Goal: Complete application form: Complete application form

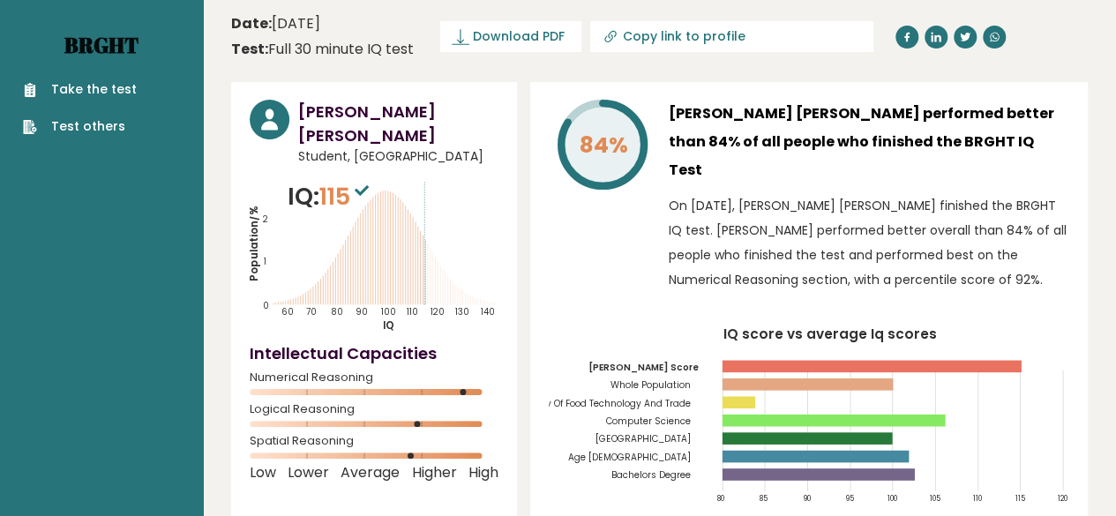
click at [95, 41] on link "Brght" at bounding box center [101, 45] width 74 height 28
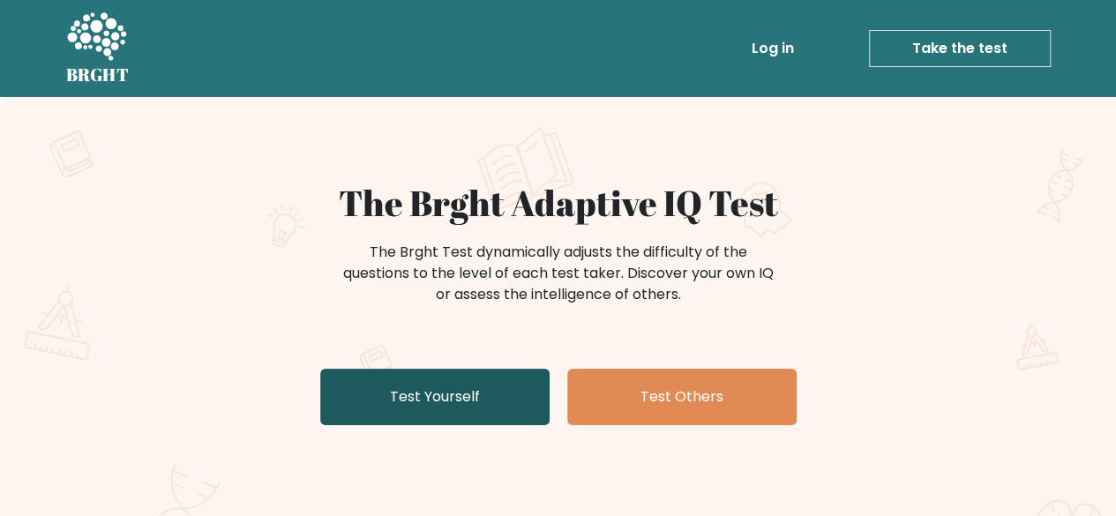
click at [403, 422] on link "Test Yourself" at bounding box center [434, 397] width 229 height 56
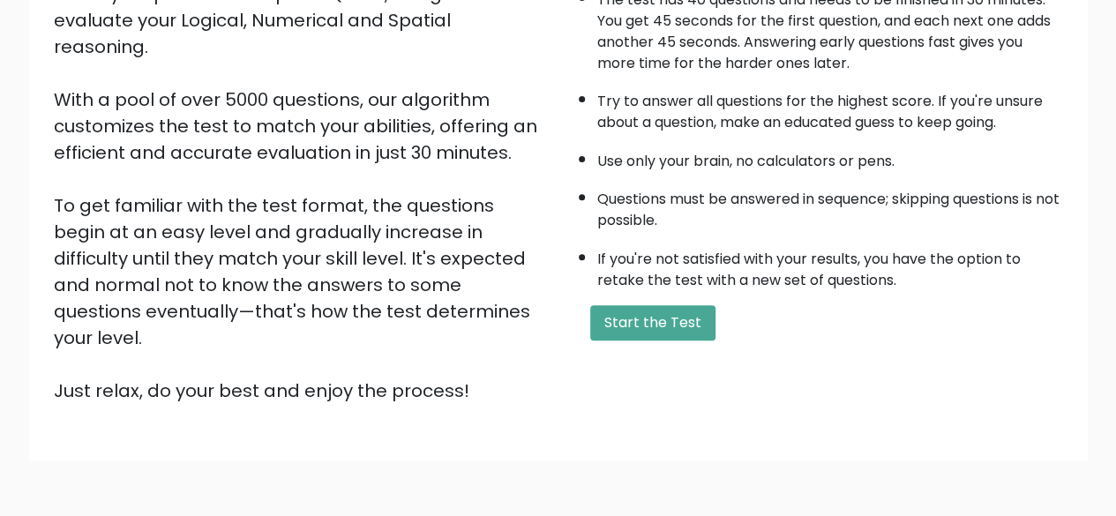
scroll to position [291, 0]
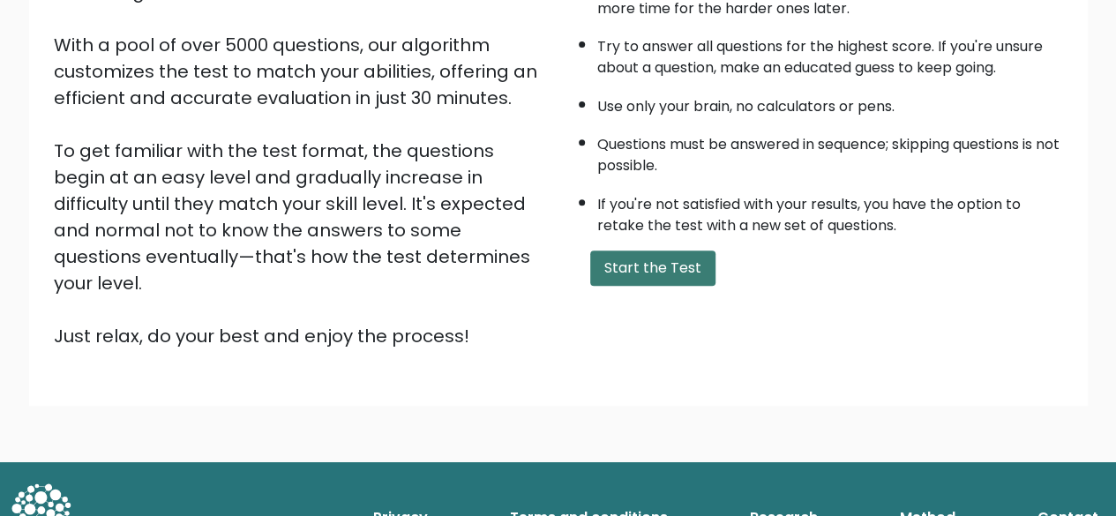
click at [654, 265] on button "Start the Test" at bounding box center [652, 267] width 125 height 35
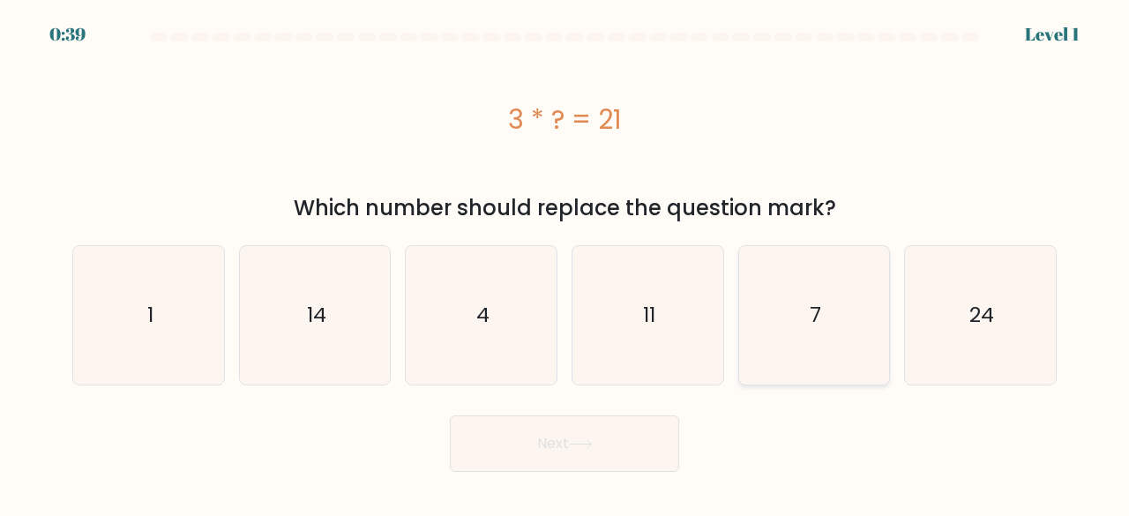
click at [812, 325] on text "7" at bounding box center [815, 315] width 11 height 29
click at [565, 263] on input "e. 7" at bounding box center [564, 260] width 1 height 4
radio input "true"
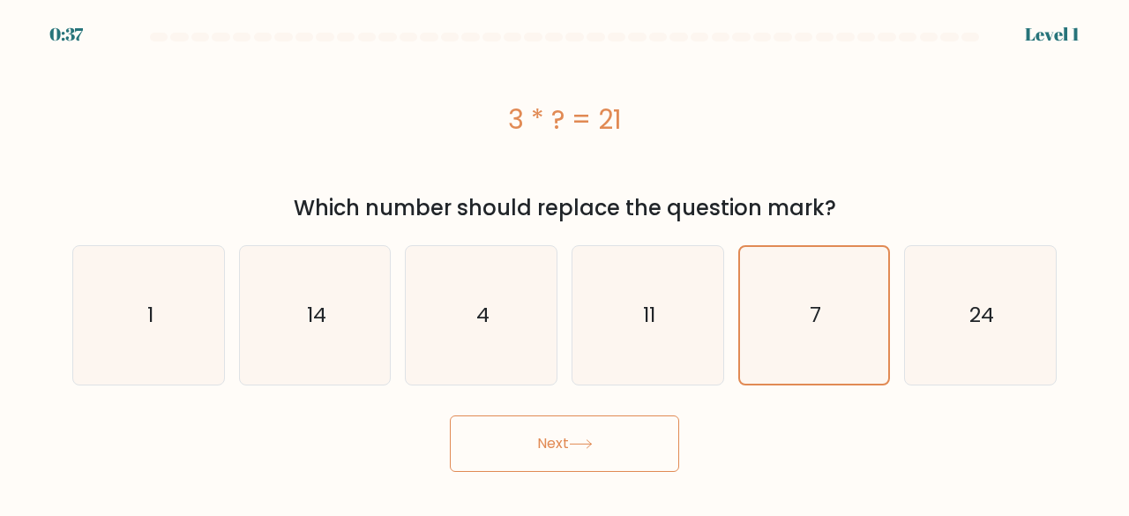
click at [554, 446] on button "Next" at bounding box center [564, 443] width 229 height 56
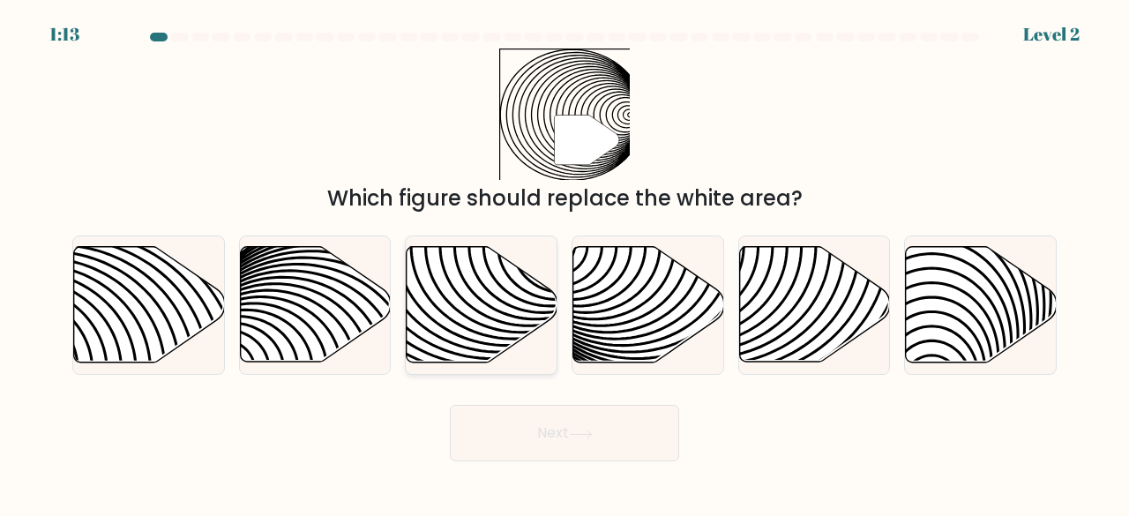
click at [466, 303] on icon at bounding box center [432, 245] width 303 height 303
click at [564, 263] on input "c." at bounding box center [564, 260] width 1 height 4
radio input "true"
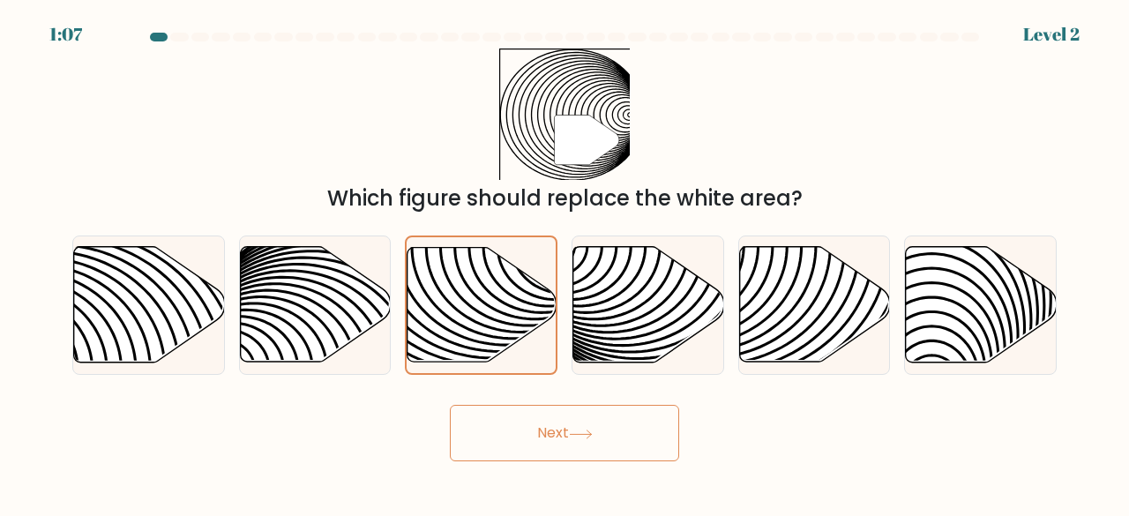
click at [566, 421] on button "Next" at bounding box center [564, 433] width 229 height 56
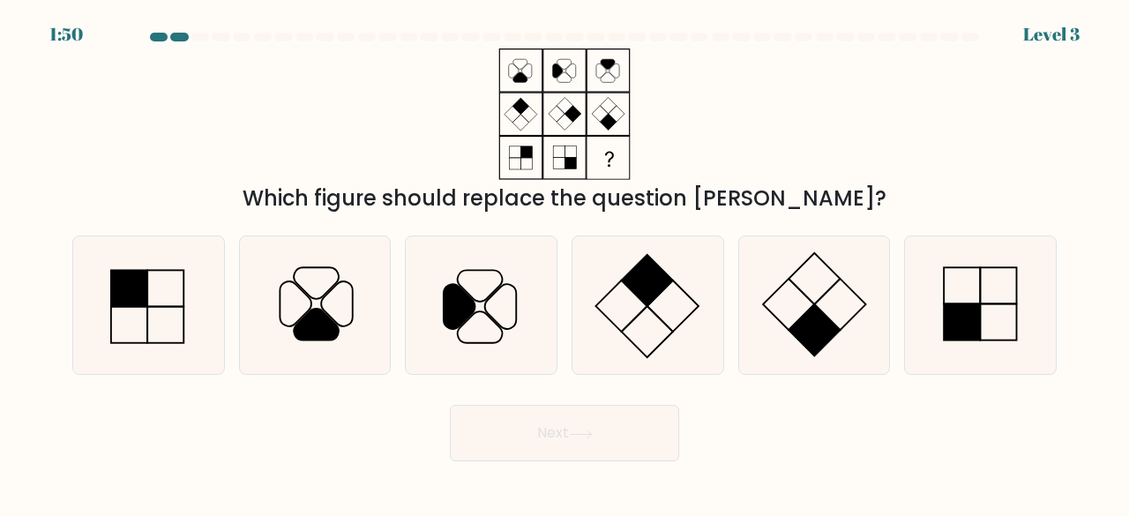
click at [566, 421] on button "Next" at bounding box center [564, 433] width 229 height 56
click at [975, 297] on icon at bounding box center [980, 305] width 138 height 138
click at [565, 263] on input "f." at bounding box center [564, 260] width 1 height 4
radio input "true"
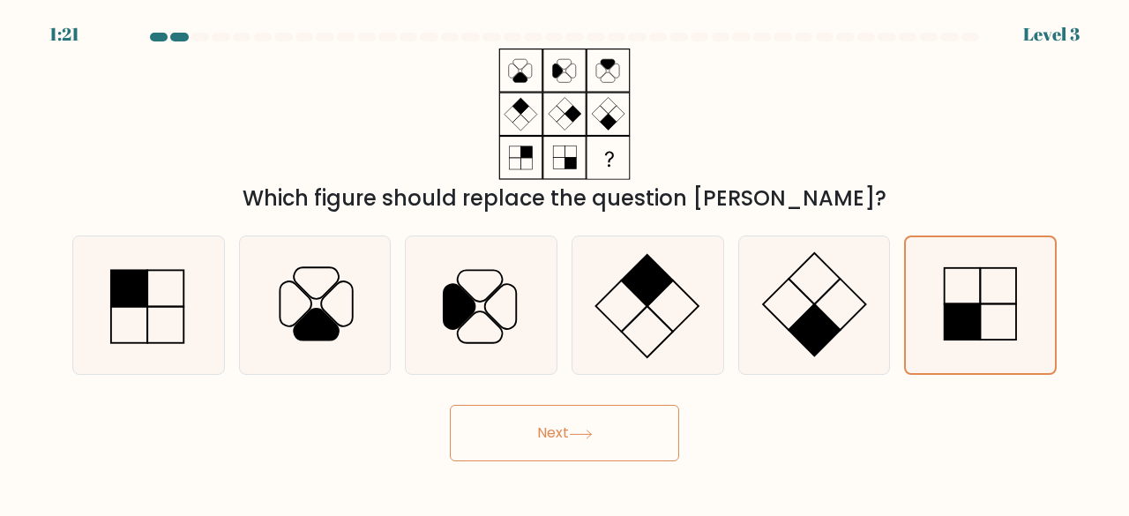
click at [552, 433] on button "Next" at bounding box center [564, 433] width 229 height 56
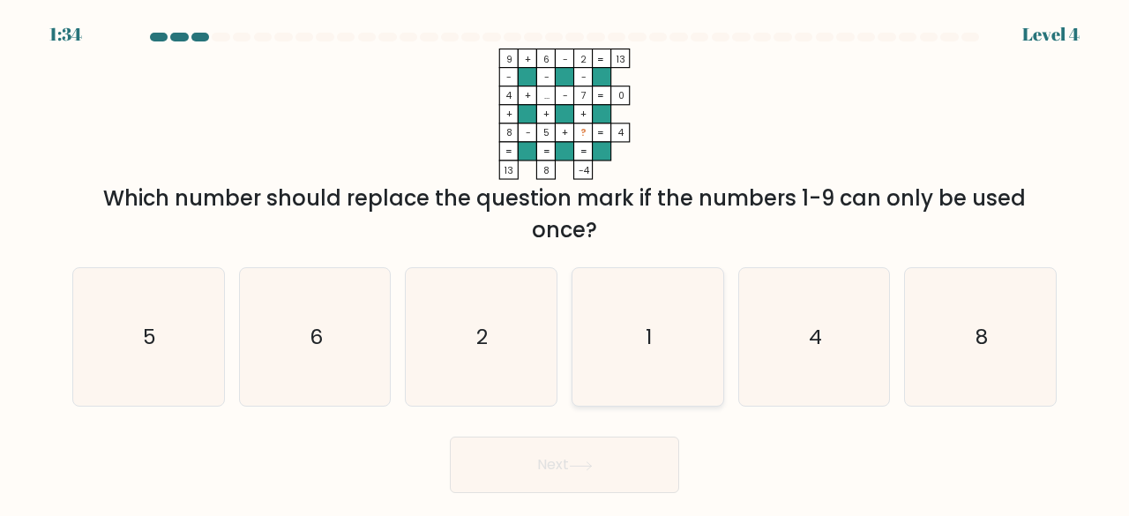
click at [634, 368] on icon "1" at bounding box center [648, 337] width 138 height 138
click at [565, 263] on input "d. 1" at bounding box center [564, 260] width 1 height 4
radio input "true"
click at [571, 465] on button "Next" at bounding box center [564, 465] width 229 height 56
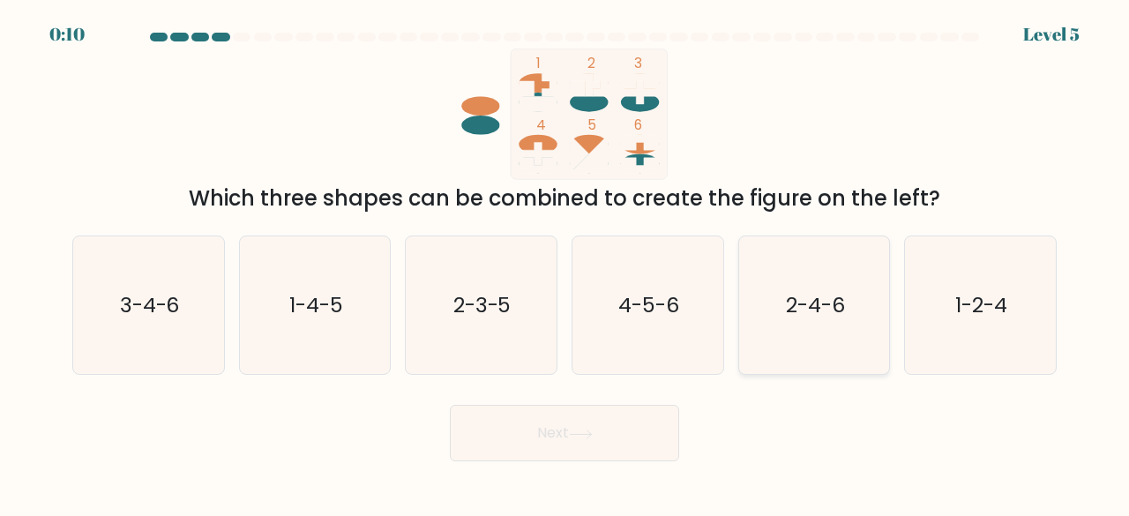
click at [811, 300] on text "2-4-6" at bounding box center [815, 304] width 59 height 29
click at [565, 263] on input "e. 2-4-6" at bounding box center [564, 260] width 1 height 4
radio input "true"
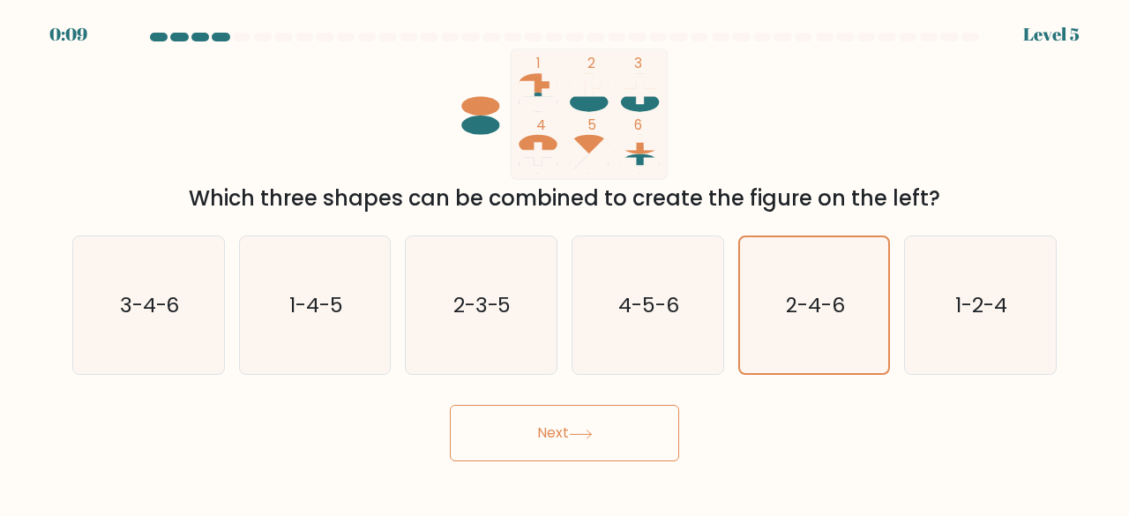
click at [533, 435] on button "Next" at bounding box center [564, 433] width 229 height 56
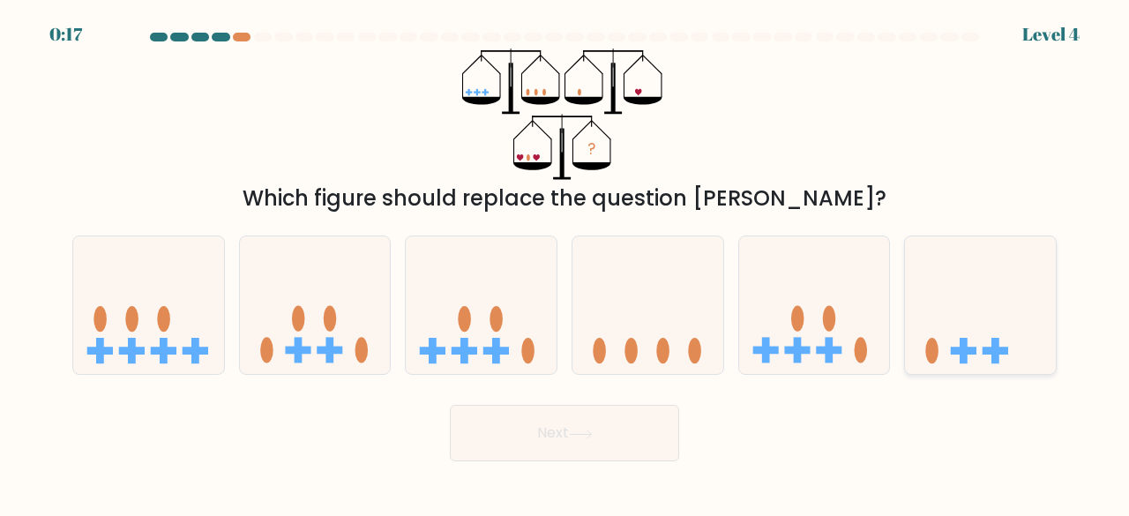
click at [942, 300] on icon at bounding box center [980, 305] width 151 height 124
click at [565, 263] on input "f." at bounding box center [564, 260] width 1 height 4
radio input "true"
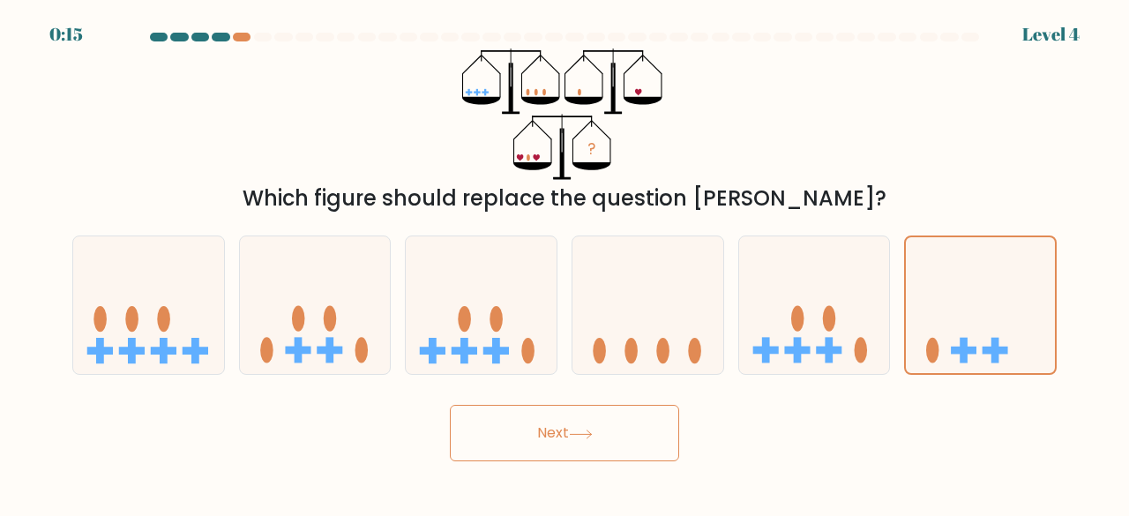
click at [603, 430] on button "Next" at bounding box center [564, 433] width 229 height 56
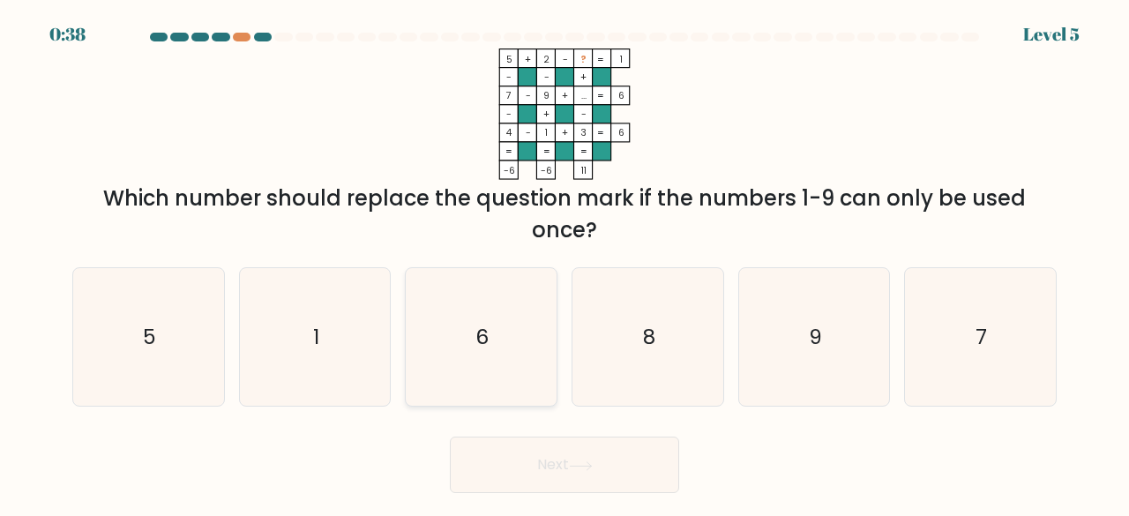
click at [501, 343] on icon "6" at bounding box center [481, 337] width 138 height 138
click at [564, 263] on input "c. 6" at bounding box center [564, 260] width 1 height 4
radio input "true"
click at [590, 447] on button "Next" at bounding box center [564, 465] width 229 height 56
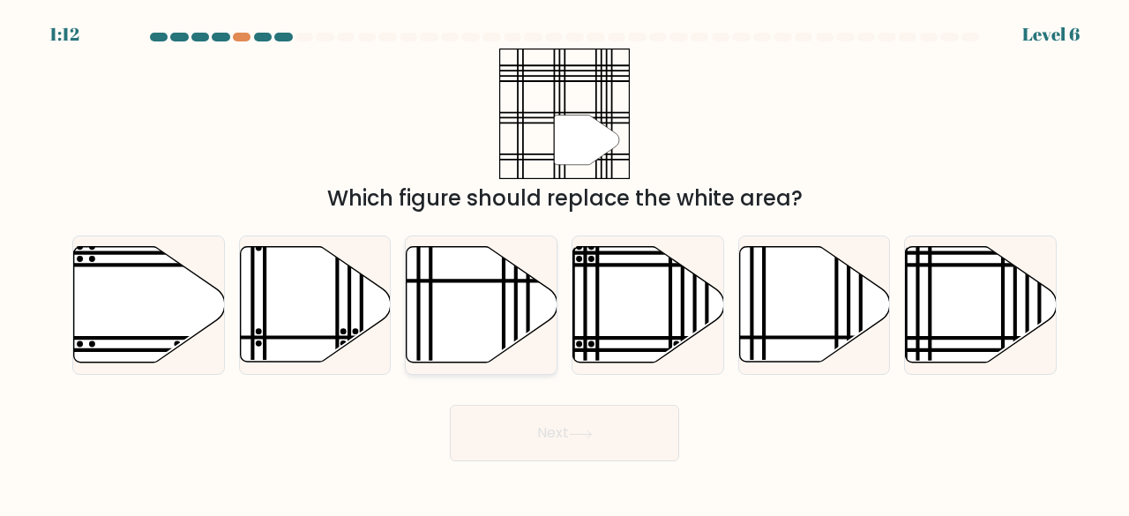
click at [452, 309] on icon at bounding box center [482, 305] width 151 height 116
click at [564, 263] on input "c." at bounding box center [564, 260] width 1 height 4
radio input "true"
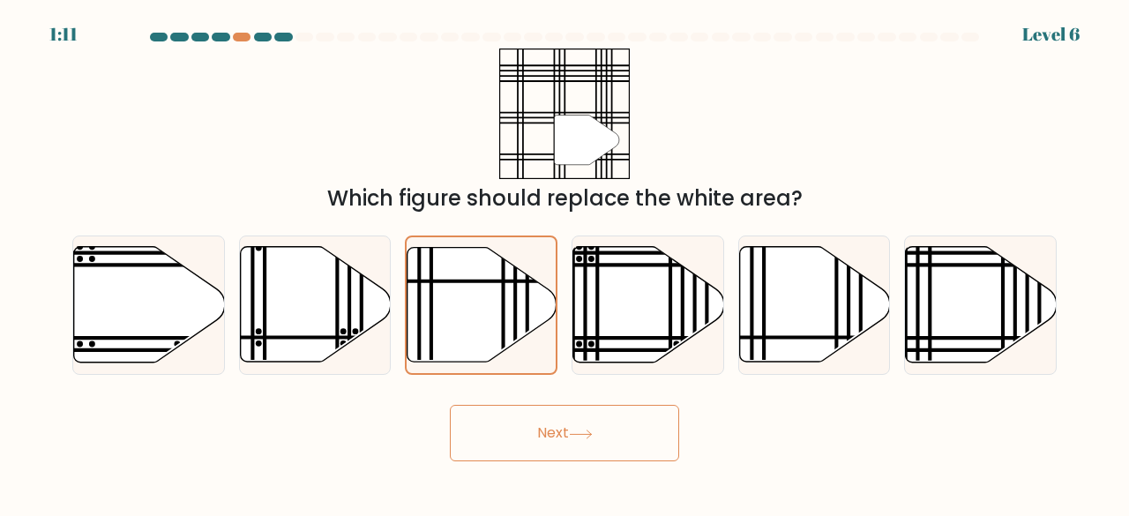
click at [588, 425] on button "Next" at bounding box center [564, 433] width 229 height 56
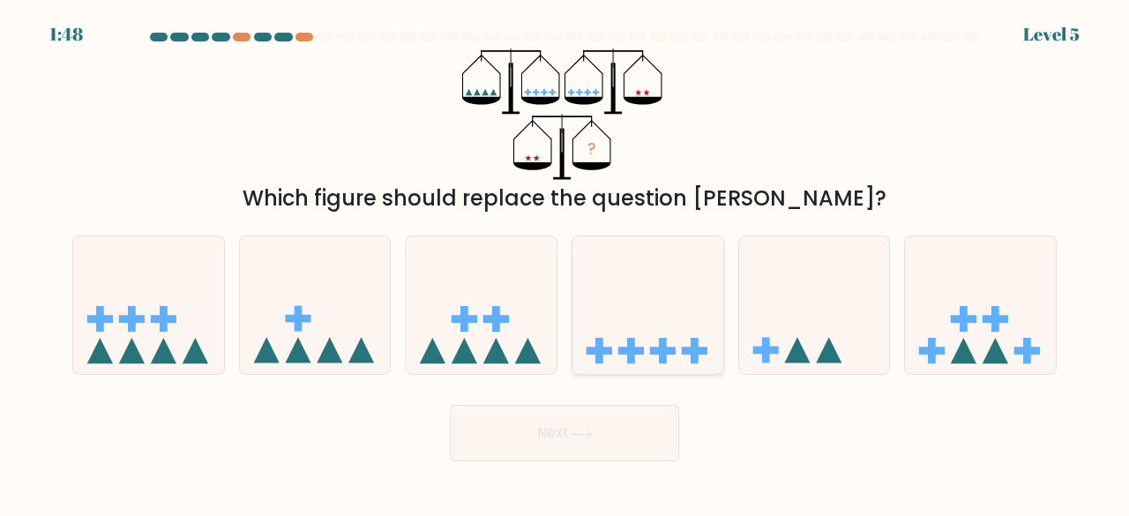
click at [642, 367] on icon at bounding box center [647, 305] width 151 height 124
click at [565, 263] on input "d." at bounding box center [564, 260] width 1 height 4
radio input "true"
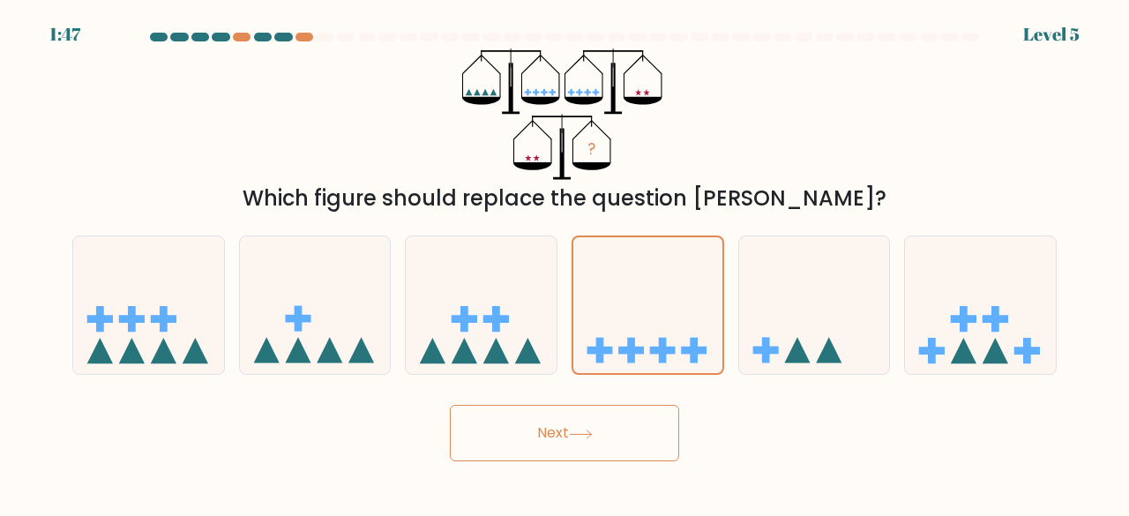
click at [603, 422] on button "Next" at bounding box center [564, 433] width 229 height 56
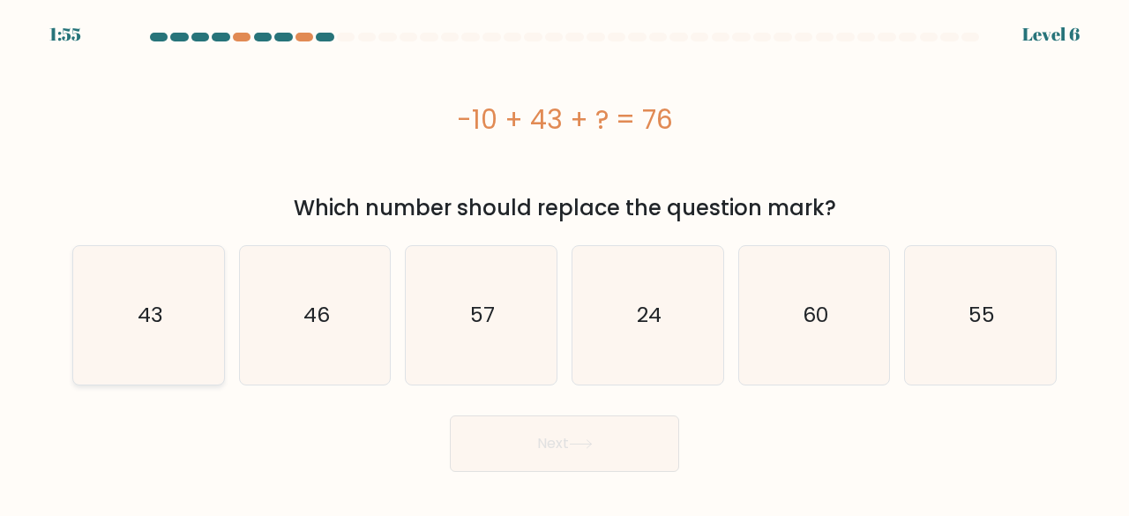
click at [157, 295] on icon "43" at bounding box center [148, 315] width 138 height 138
click at [564, 263] on input "a. 43" at bounding box center [564, 260] width 1 height 4
radio input "true"
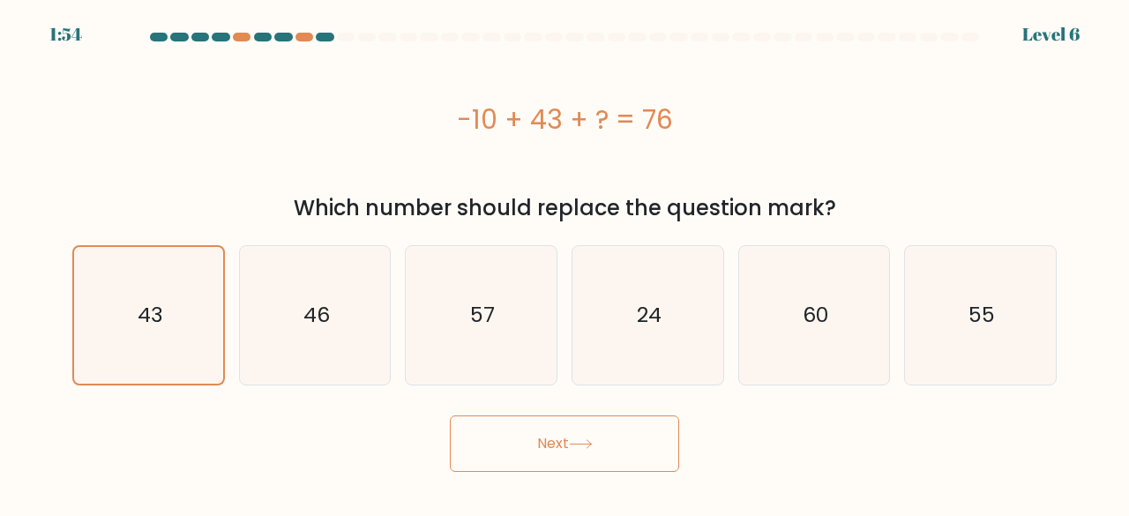
click at [519, 430] on button "Next" at bounding box center [564, 443] width 229 height 56
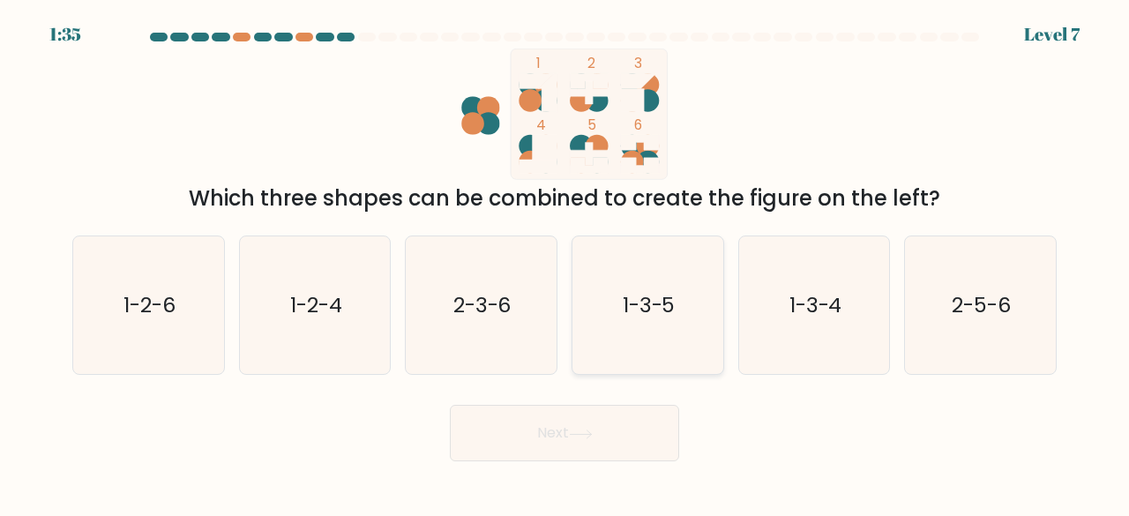
click at [632, 289] on icon "1-3-5" at bounding box center [648, 305] width 138 height 138
click at [565, 263] on input "d. 1-3-5" at bounding box center [564, 260] width 1 height 4
radio input "true"
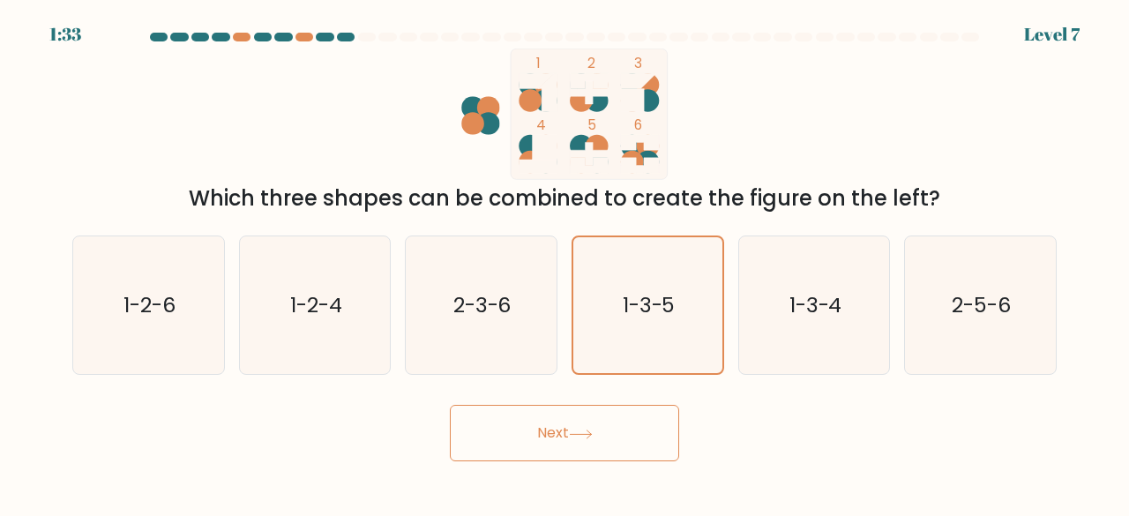
click at [603, 424] on button "Next" at bounding box center [564, 433] width 229 height 56
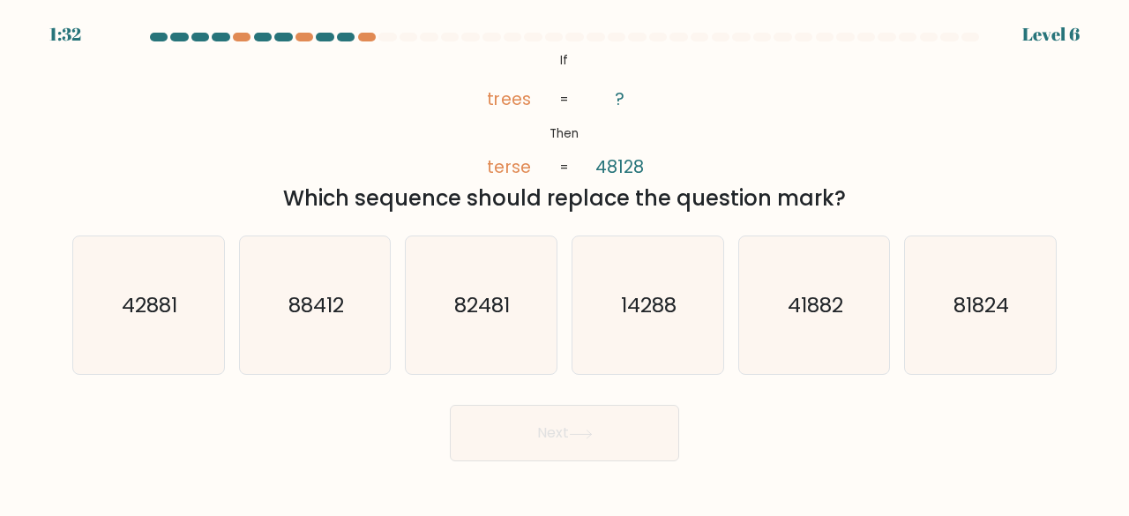
click at [603, 424] on button "Next" at bounding box center [564, 433] width 229 height 56
click at [811, 371] on icon "41882" at bounding box center [814, 305] width 138 height 138
click at [565, 263] on input "e. 41882" at bounding box center [564, 260] width 1 height 4
radio input "true"
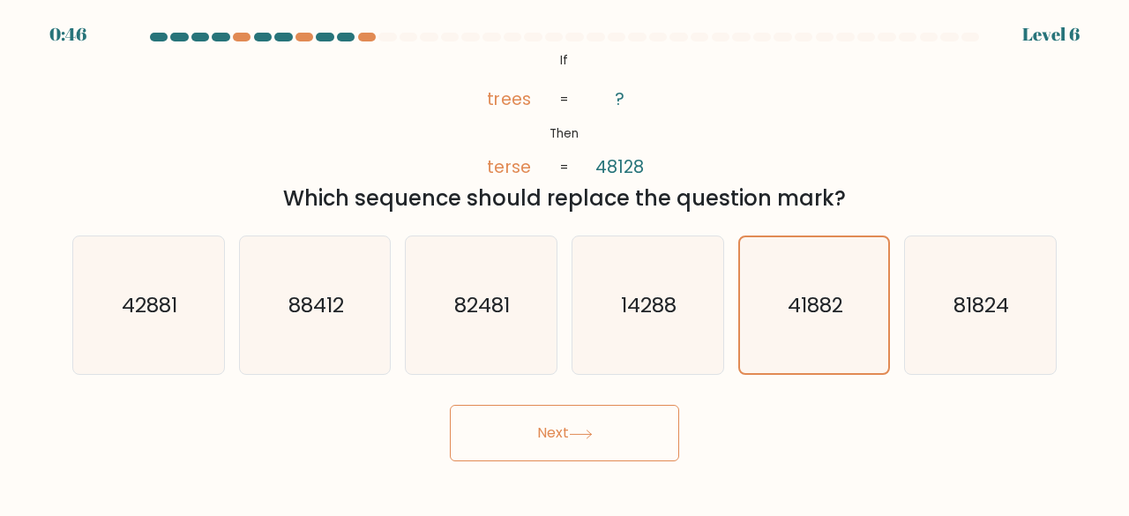
click at [617, 447] on button "Next" at bounding box center [564, 433] width 229 height 56
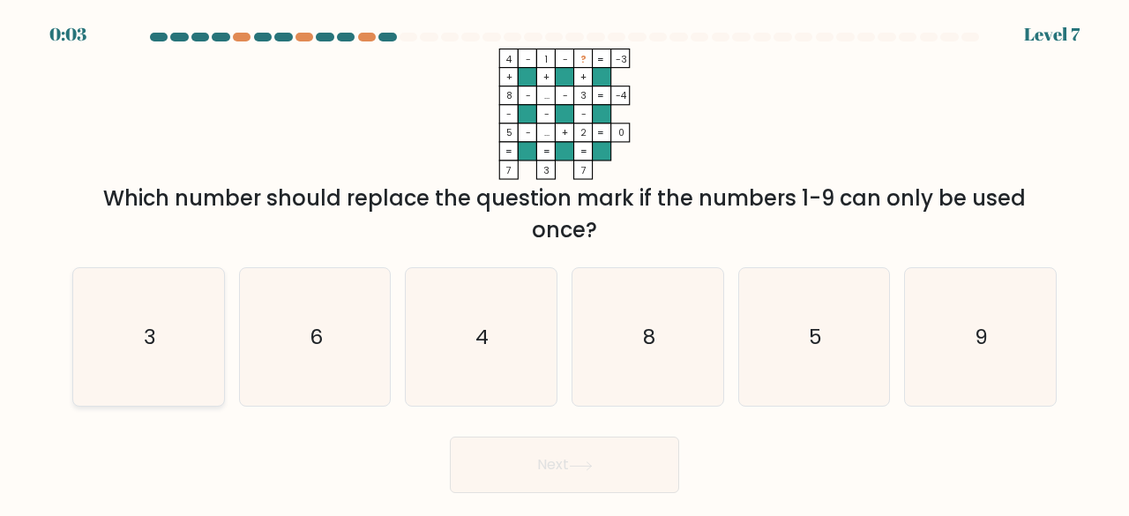
click at [143, 356] on icon "3" at bounding box center [148, 337] width 138 height 138
click at [564, 263] on input "a. 3" at bounding box center [564, 260] width 1 height 4
radio input "true"
click at [593, 463] on icon at bounding box center [581, 466] width 24 height 10
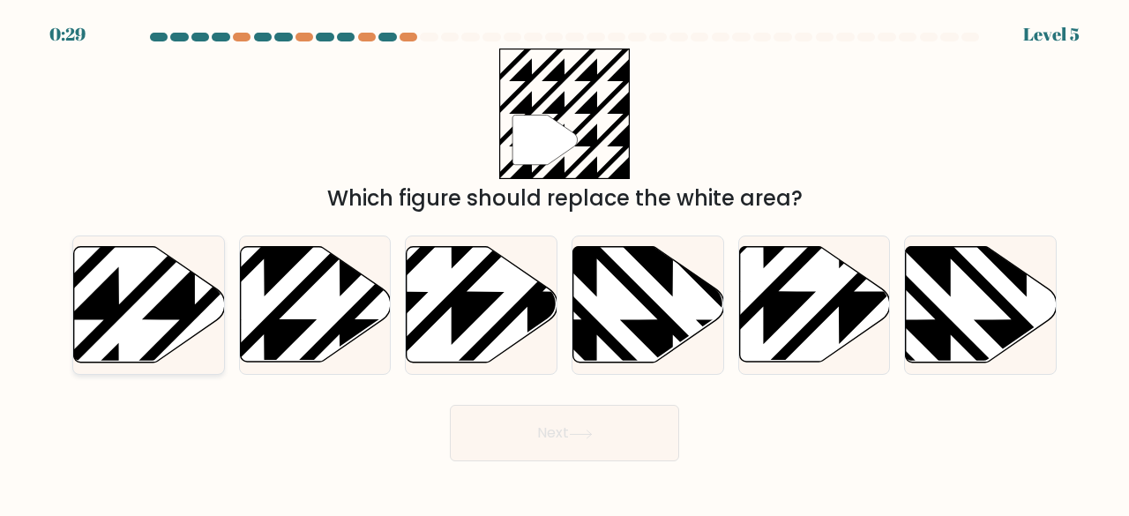
click at [155, 294] on icon at bounding box center [149, 305] width 151 height 116
click at [564, 263] on input "a." at bounding box center [564, 260] width 1 height 4
radio input "true"
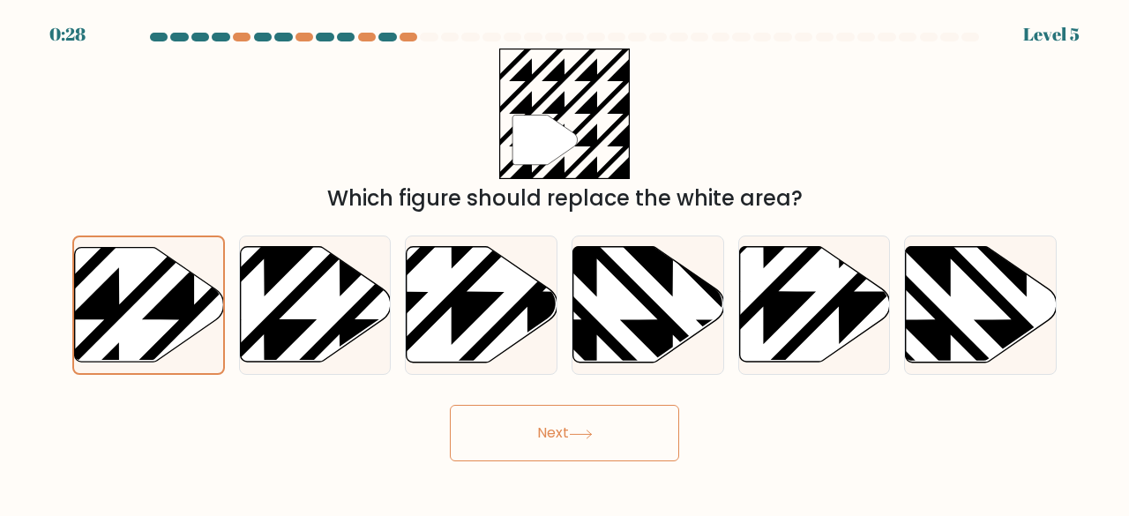
click at [539, 447] on button "Next" at bounding box center [564, 433] width 229 height 56
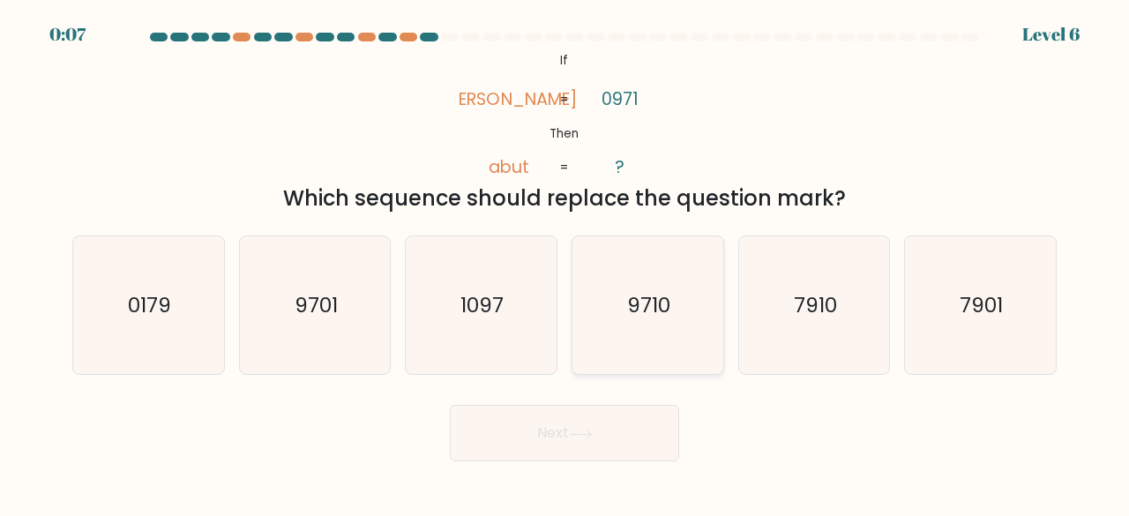
click at [633, 303] on text "9710" at bounding box center [648, 304] width 43 height 29
click at [565, 263] on input "d. 9710" at bounding box center [564, 260] width 1 height 4
radio input "true"
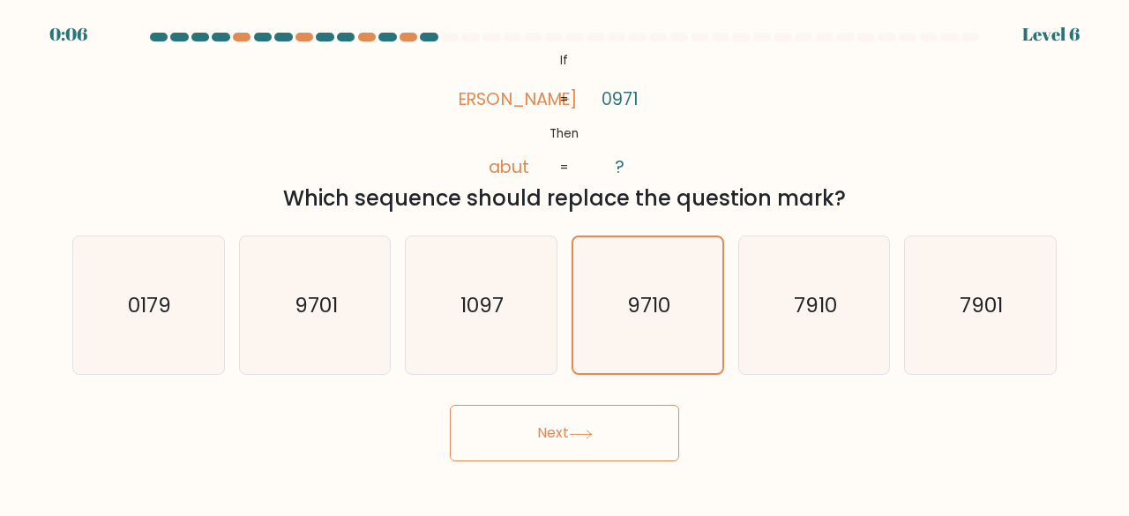
click at [542, 432] on button "Next" at bounding box center [564, 433] width 229 height 56
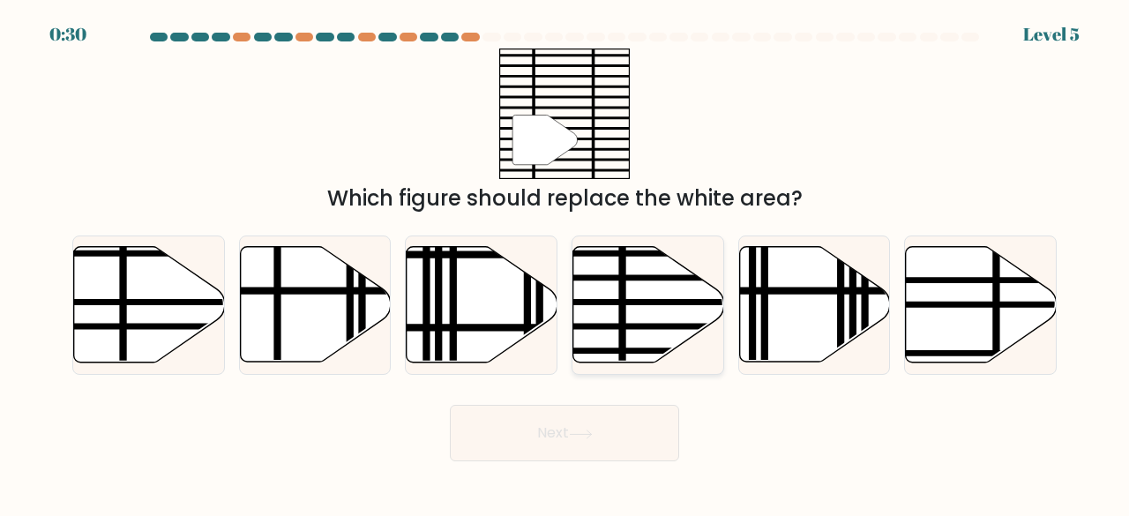
click at [651, 318] on icon at bounding box center [648, 305] width 151 height 116
click at [565, 263] on input "d." at bounding box center [564, 260] width 1 height 4
radio input "true"
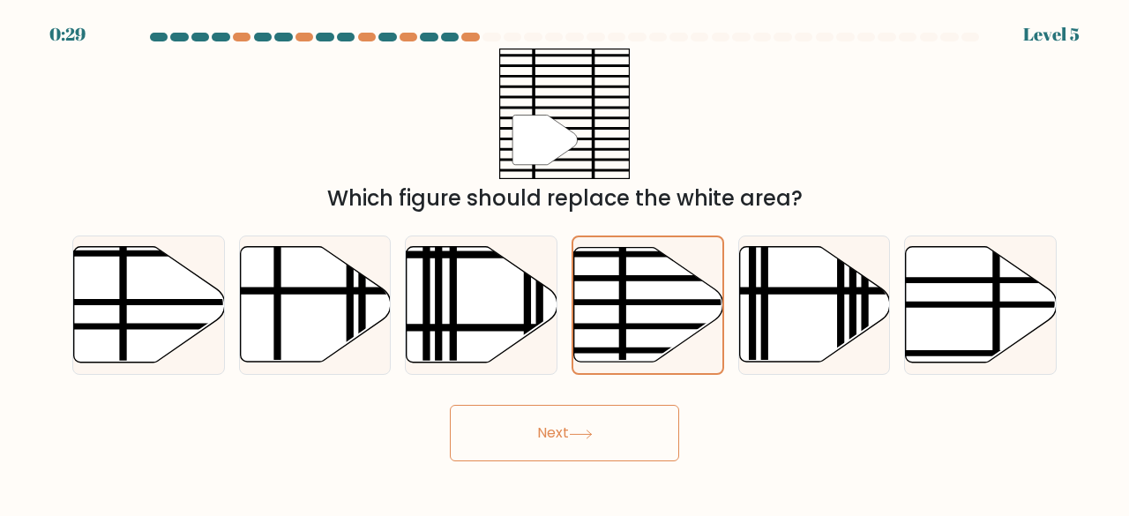
click at [573, 452] on button "Next" at bounding box center [564, 433] width 229 height 56
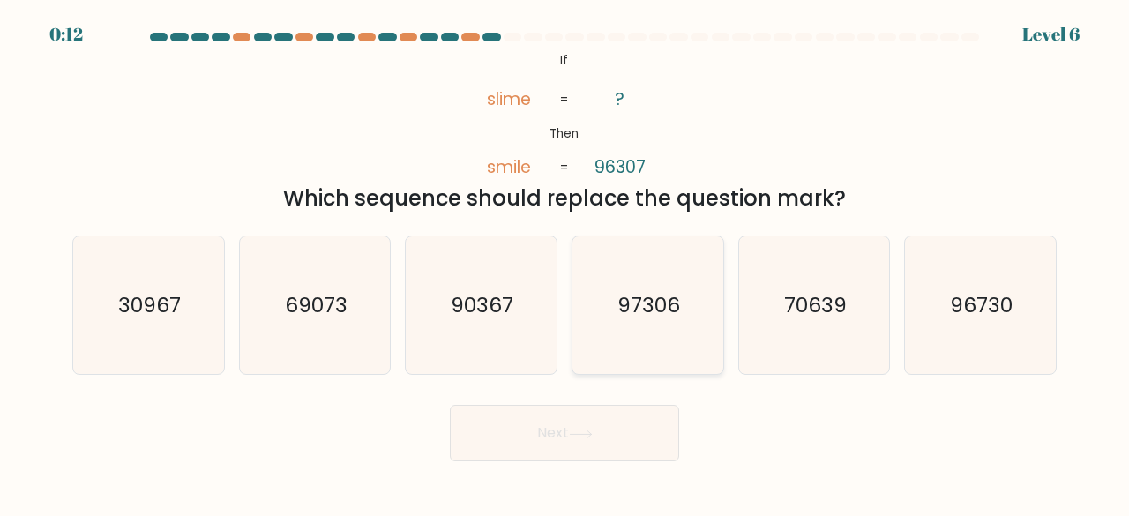
click at [674, 333] on icon "97306" at bounding box center [648, 305] width 138 height 138
click at [565, 263] on input "d. 97306" at bounding box center [564, 260] width 1 height 4
radio input "true"
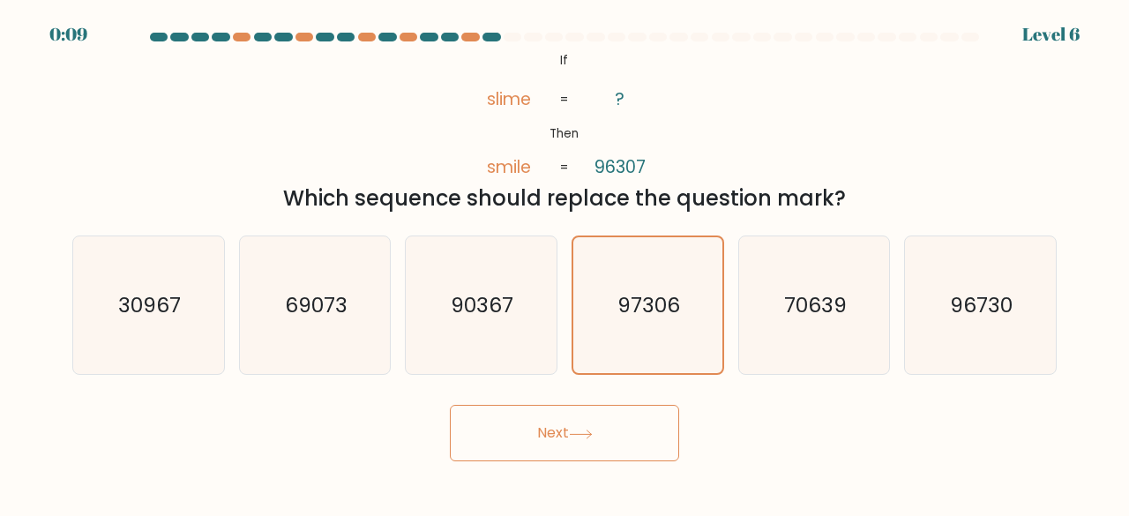
click at [580, 430] on icon at bounding box center [581, 435] width 24 height 10
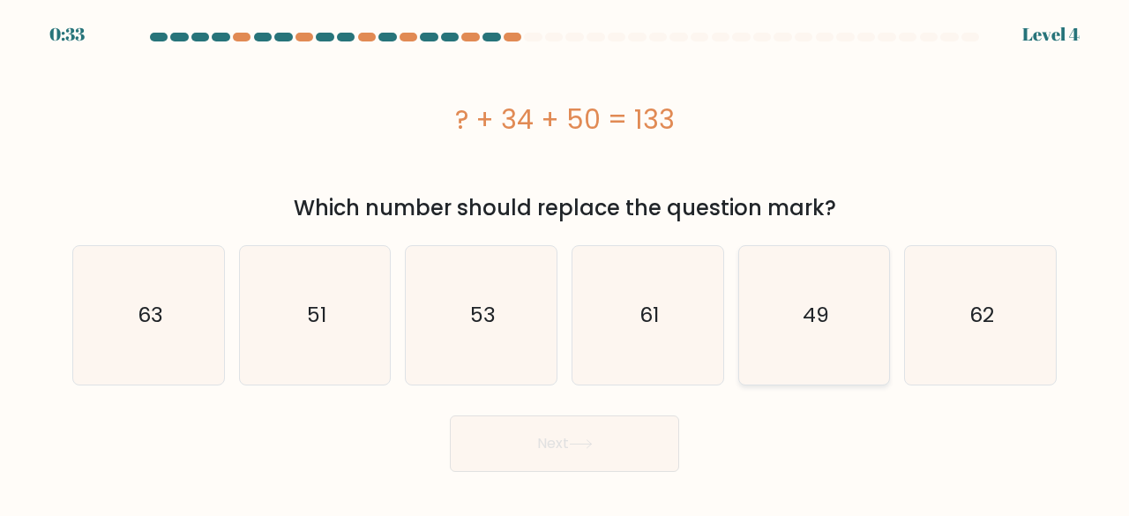
click at [802, 348] on icon "49" at bounding box center [814, 315] width 138 height 138
click at [565, 263] on input "e. 49" at bounding box center [564, 260] width 1 height 4
radio input "true"
click at [591, 444] on icon at bounding box center [580, 444] width 21 height 8
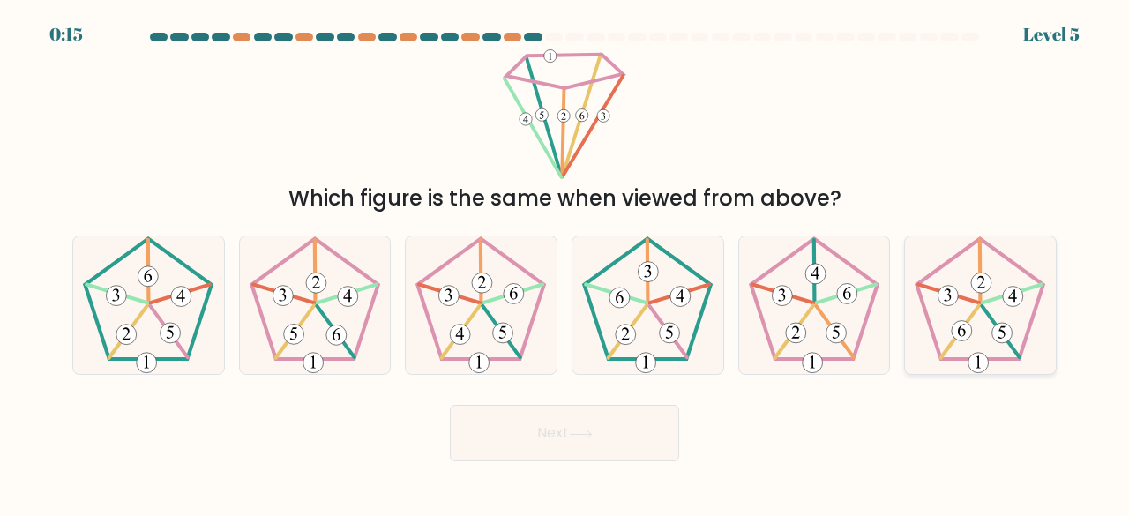
click at [980, 298] on 248 at bounding box center [980, 271] width 1 height 63
click at [565, 263] on input "f." at bounding box center [564, 260] width 1 height 4
radio input "true"
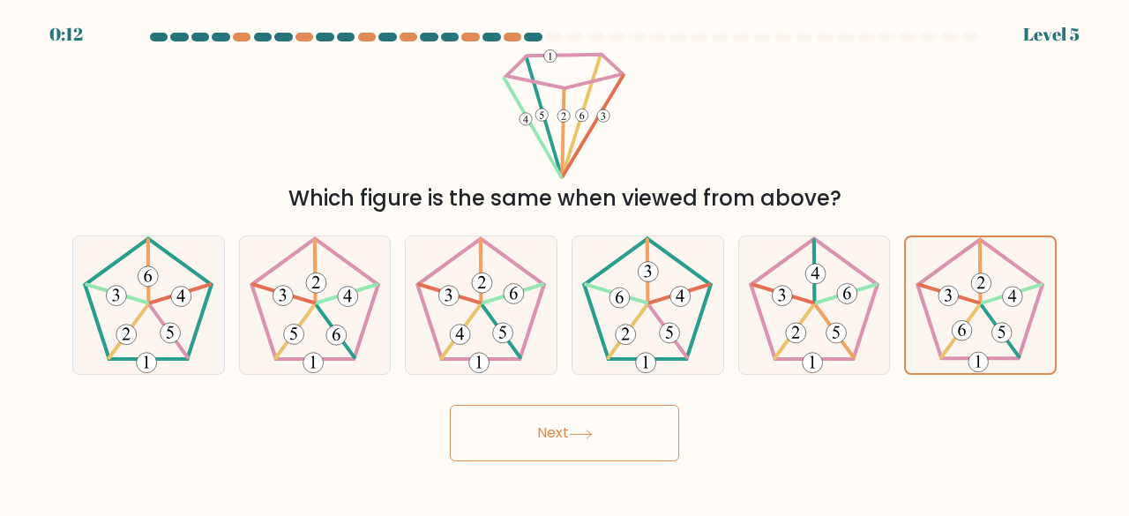
click at [584, 416] on button "Next" at bounding box center [564, 433] width 229 height 56
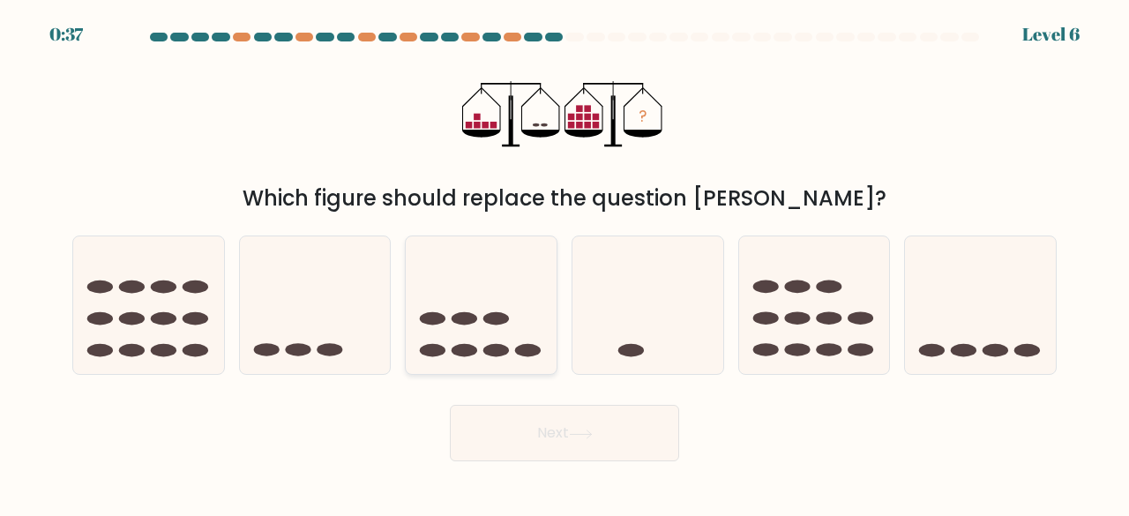
click at [501, 327] on icon at bounding box center [481, 305] width 151 height 124
click at [564, 263] on input "c." at bounding box center [564, 260] width 1 height 4
radio input "true"
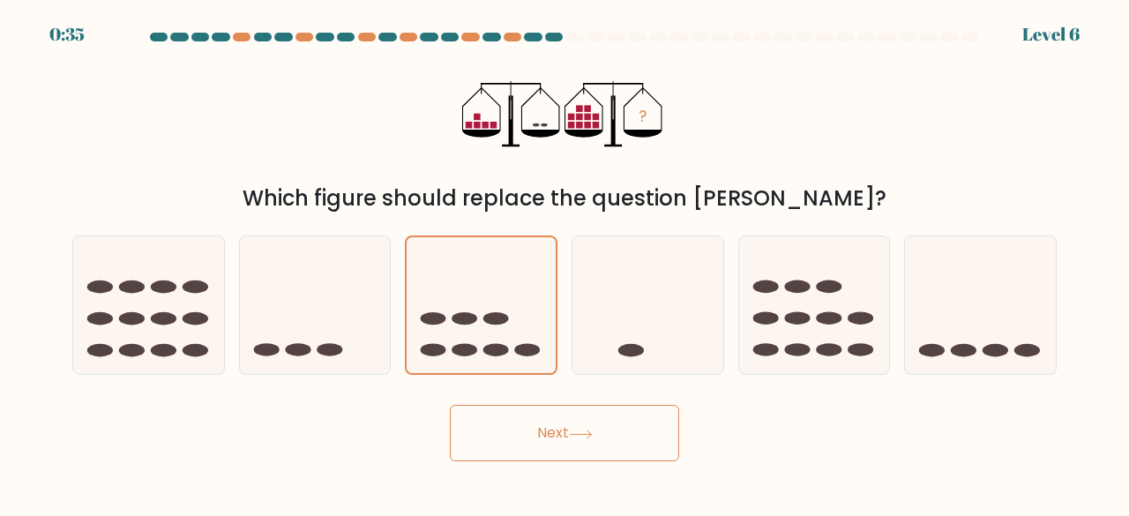
click at [560, 442] on button "Next" at bounding box center [564, 433] width 229 height 56
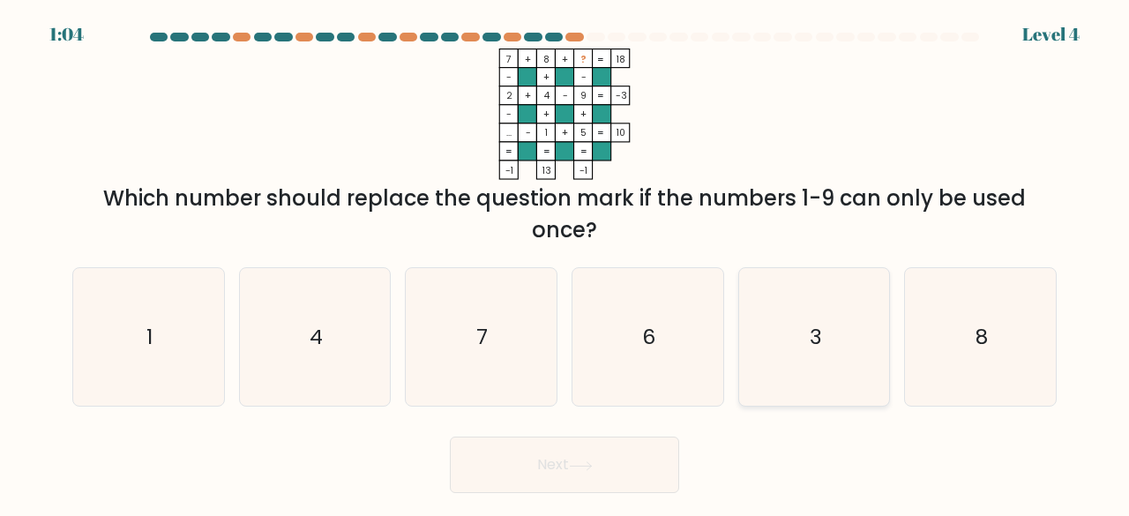
click at [823, 340] on icon "3" at bounding box center [814, 337] width 138 height 138
click at [565, 263] on input "e. 3" at bounding box center [564, 260] width 1 height 4
radio input "true"
click at [630, 445] on button "Next" at bounding box center [564, 465] width 229 height 56
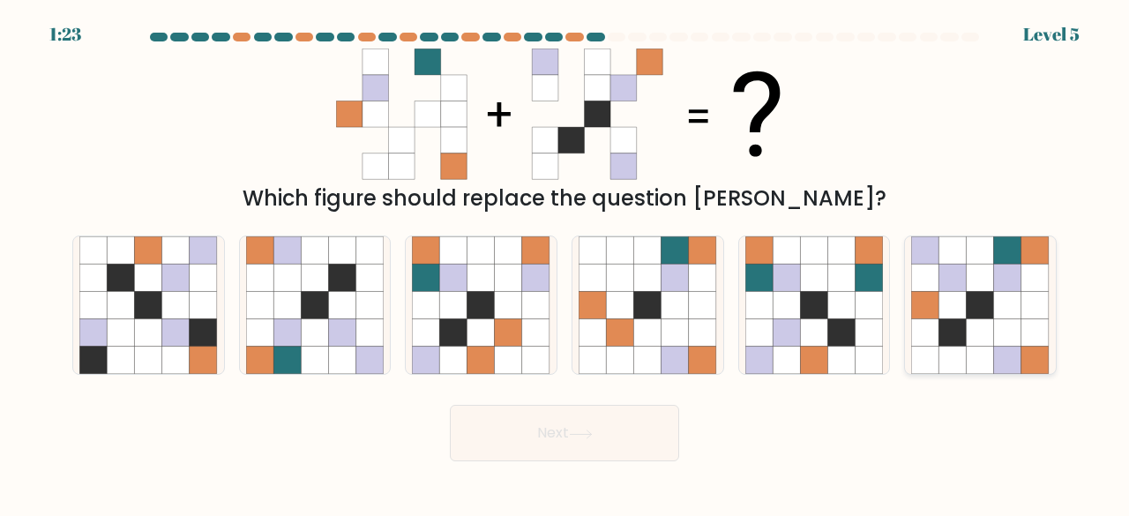
click at [972, 308] on icon at bounding box center [980, 305] width 27 height 27
click at [565, 263] on input "f." at bounding box center [564, 260] width 1 height 4
radio input "true"
click at [579, 433] on icon at bounding box center [580, 434] width 21 height 8
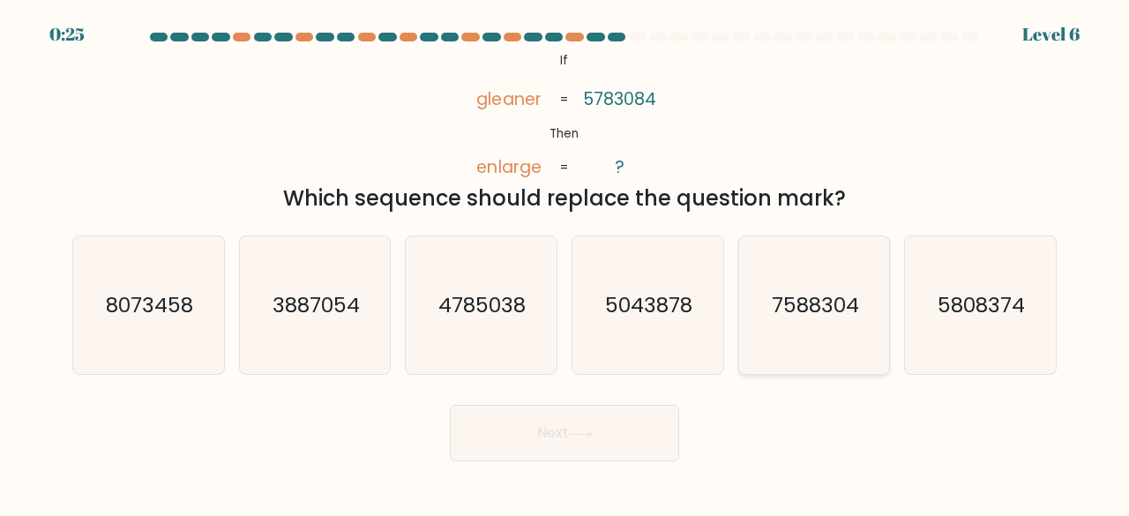
click at [761, 316] on icon "7588304" at bounding box center [814, 305] width 138 height 138
click at [565, 263] on input "e. 7588304" at bounding box center [564, 260] width 1 height 4
radio input "true"
click at [581, 444] on button "Next" at bounding box center [564, 433] width 229 height 56
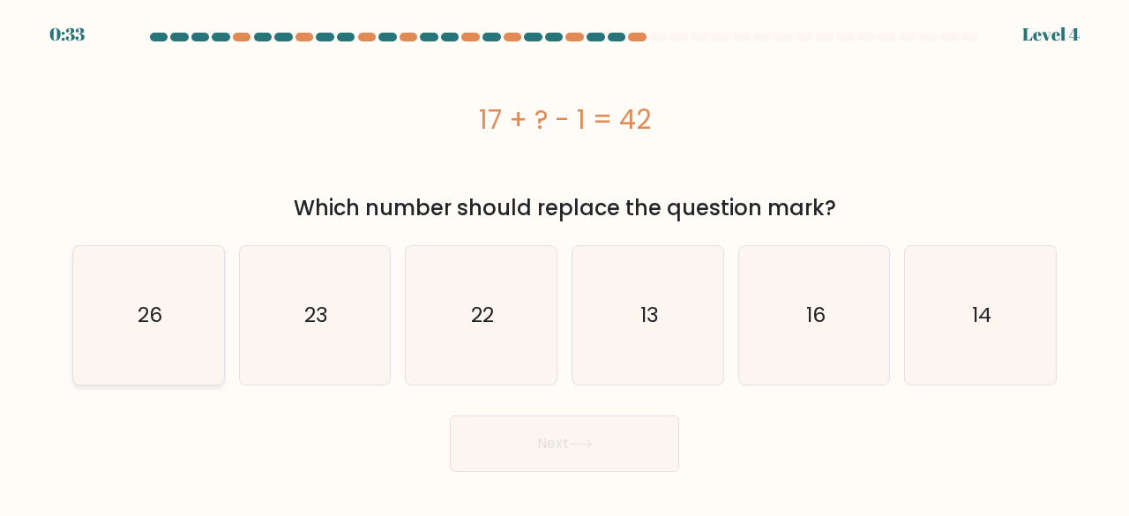
click at [145, 311] on text "26" at bounding box center [150, 315] width 25 height 29
click at [564, 263] on input "a. 26" at bounding box center [564, 260] width 1 height 4
radio input "true"
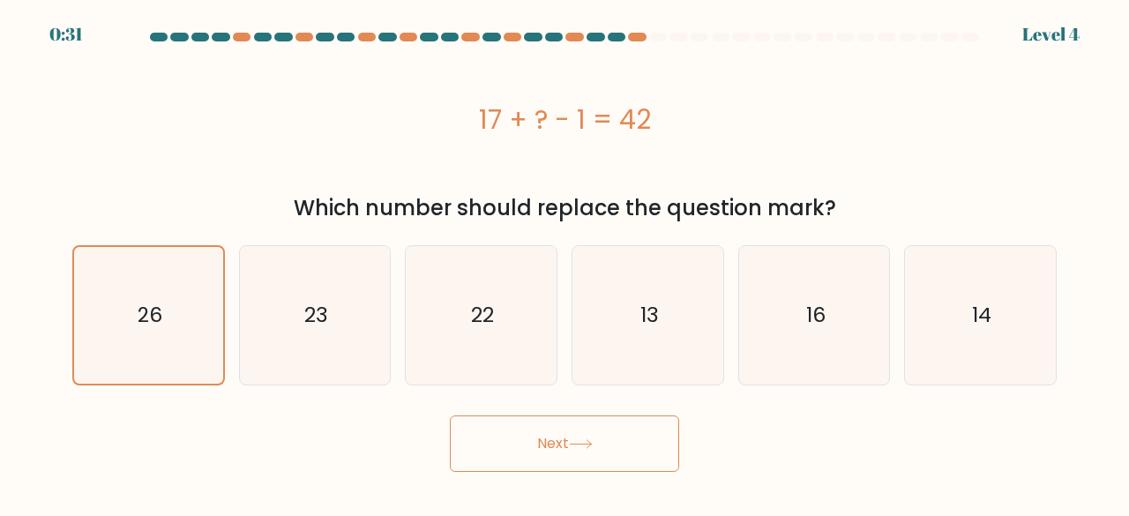
click at [575, 445] on icon at bounding box center [581, 444] width 24 height 10
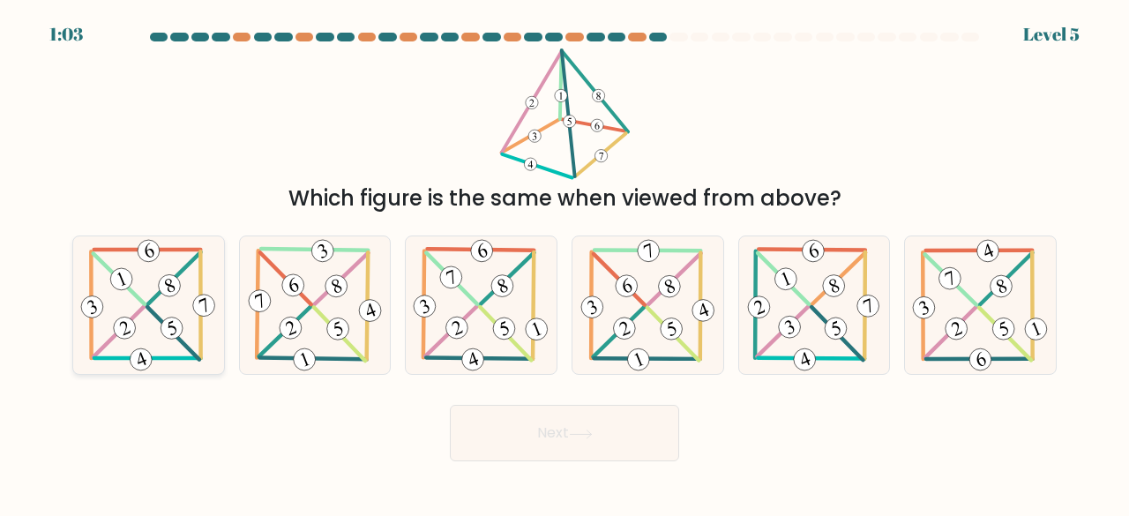
click at [155, 294] on icon at bounding box center [148, 305] width 141 height 138
click at [564, 263] on input "a." at bounding box center [564, 260] width 1 height 4
radio input "true"
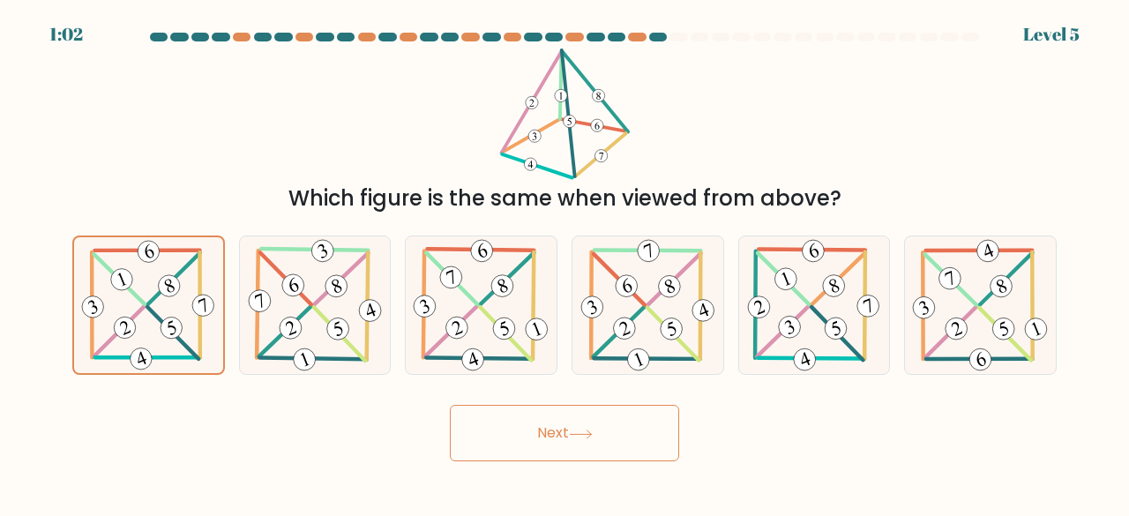
click at [533, 433] on button "Next" at bounding box center [564, 433] width 229 height 56
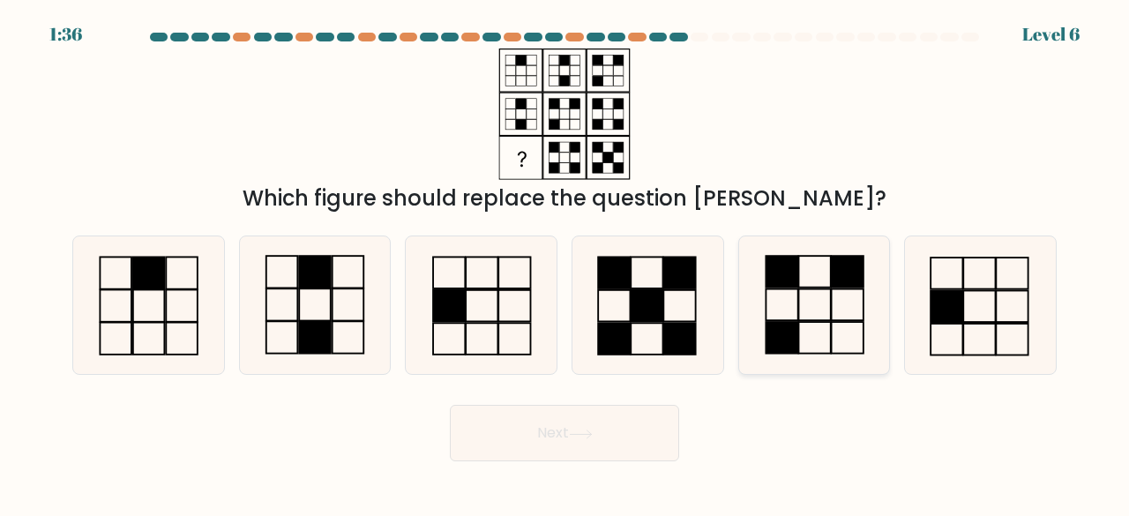
click at [824, 295] on icon at bounding box center [814, 305] width 138 height 138
click at [565, 263] on input "e." at bounding box center [564, 260] width 1 height 4
radio input "true"
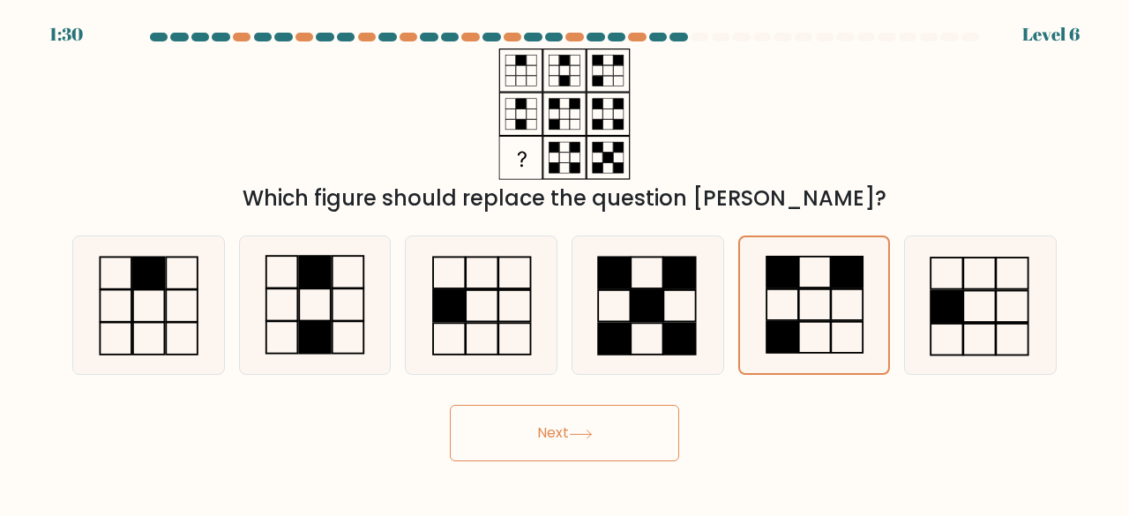
click at [586, 411] on button "Next" at bounding box center [564, 433] width 229 height 56
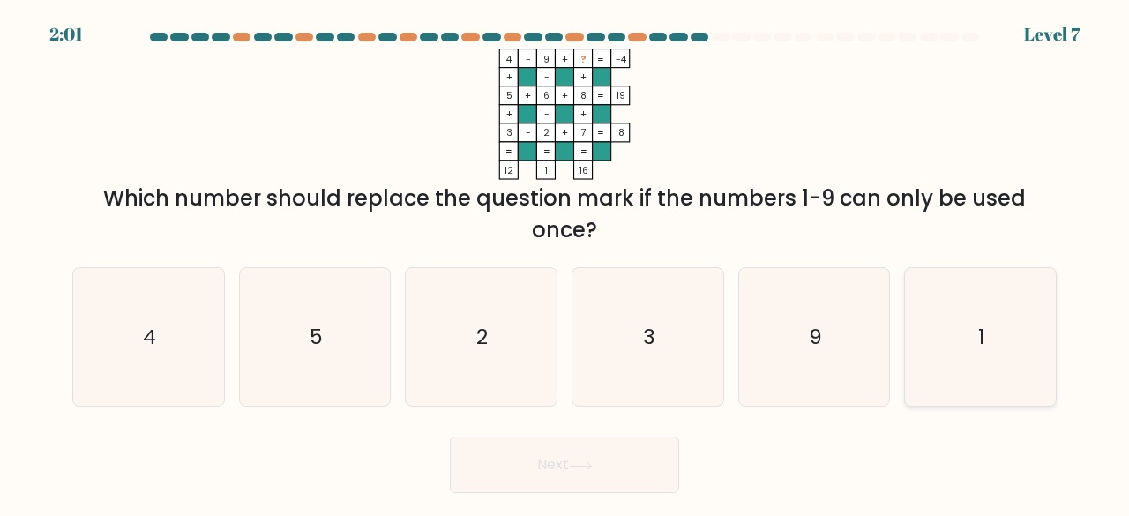
click at [974, 320] on icon "1" at bounding box center [980, 337] width 138 height 138
click at [565, 263] on input "f. 1" at bounding box center [564, 260] width 1 height 4
radio input "true"
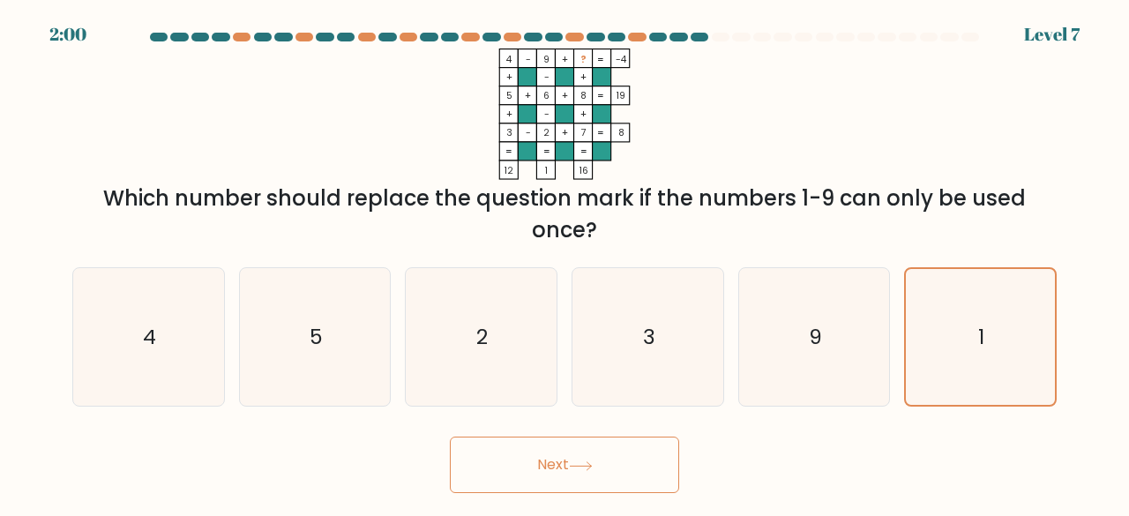
click at [621, 463] on button "Next" at bounding box center [564, 465] width 229 height 56
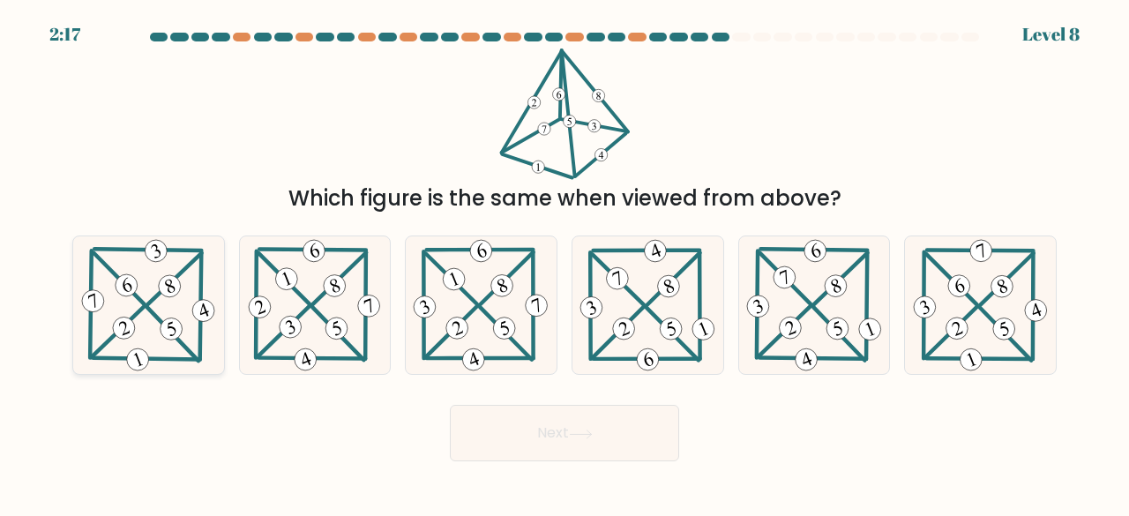
click at [178, 303] on icon at bounding box center [148, 305] width 140 height 138
click at [564, 263] on input "a." at bounding box center [564, 260] width 1 height 4
radio input "true"
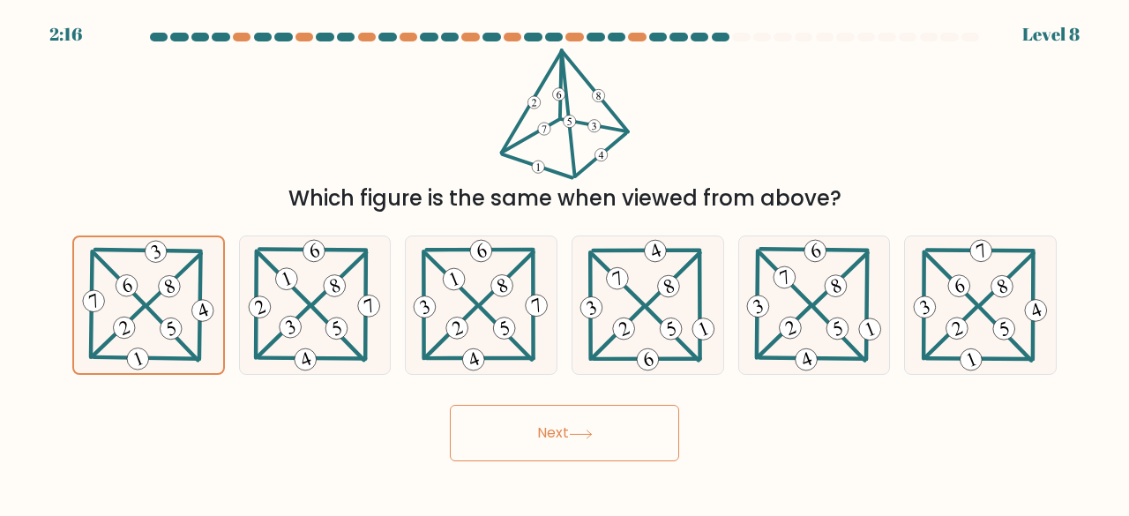
click at [526, 430] on button "Next" at bounding box center [564, 433] width 229 height 56
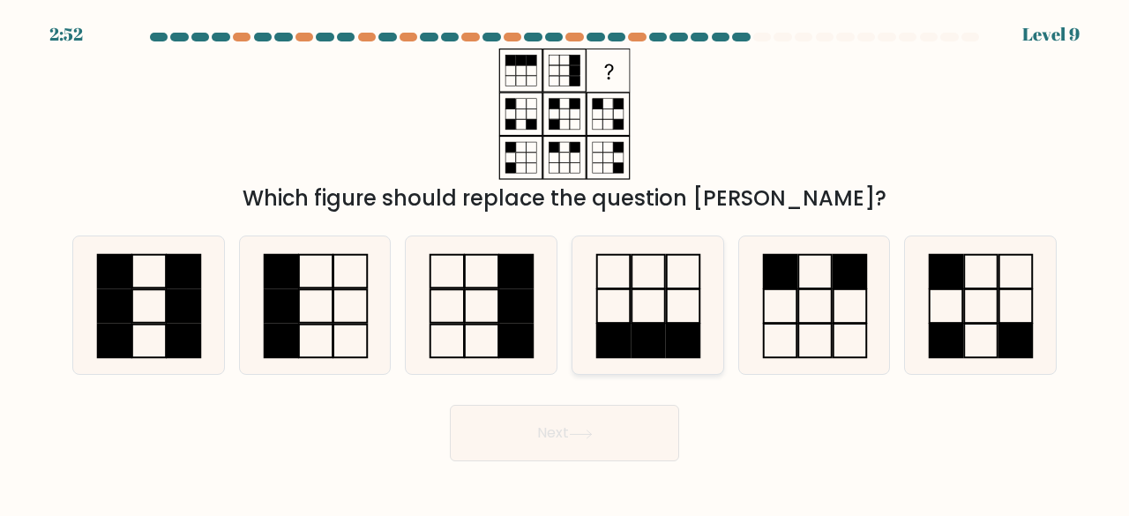
click at [635, 331] on rect at bounding box center [649, 341] width 34 height 34
click at [565, 263] on input "d." at bounding box center [564, 260] width 1 height 4
radio input "true"
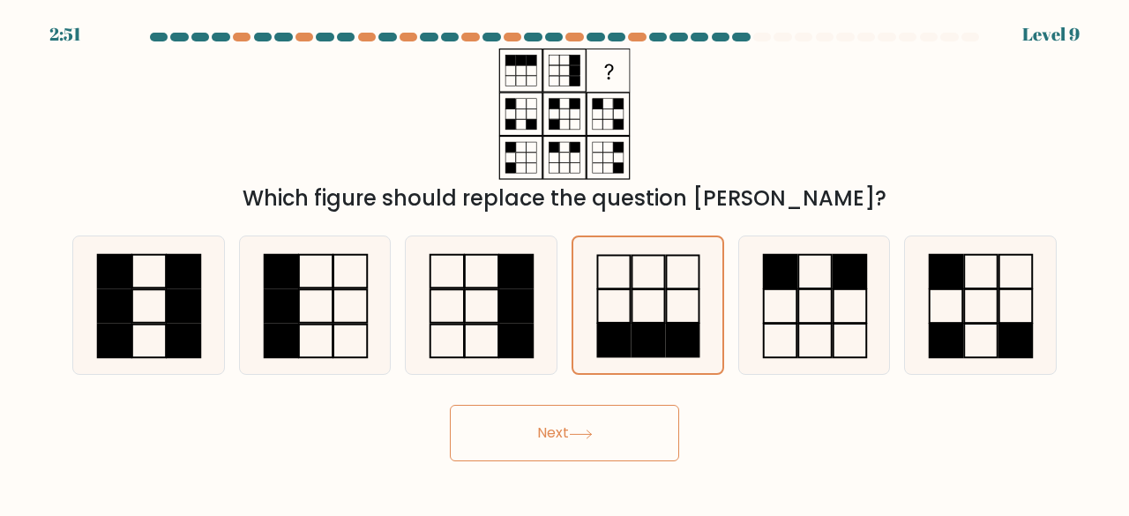
click at [580, 444] on button "Next" at bounding box center [564, 433] width 229 height 56
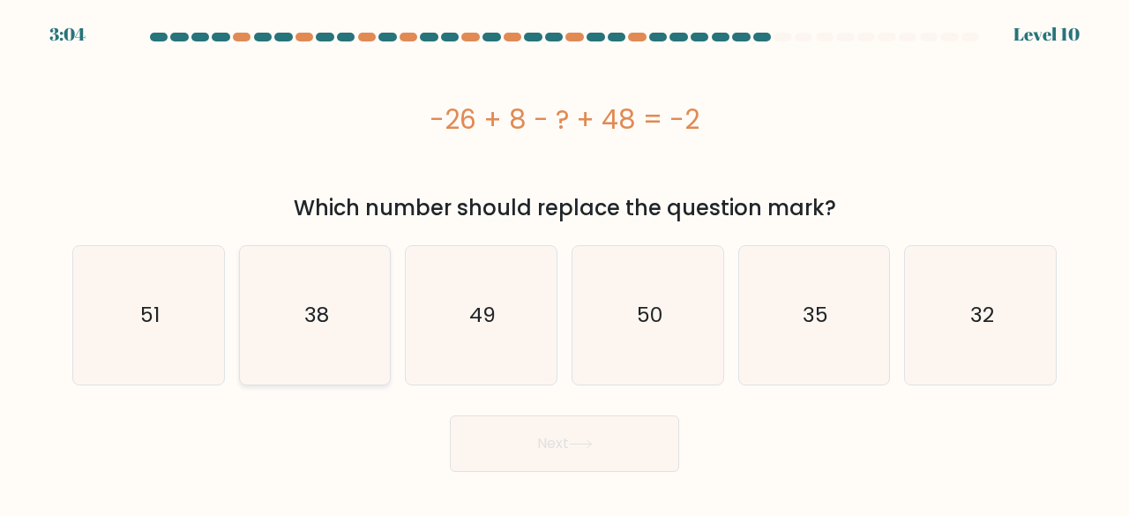
click at [308, 301] on text "38" at bounding box center [316, 315] width 25 height 29
click at [564, 263] on input "b. 38" at bounding box center [564, 260] width 1 height 4
radio input "true"
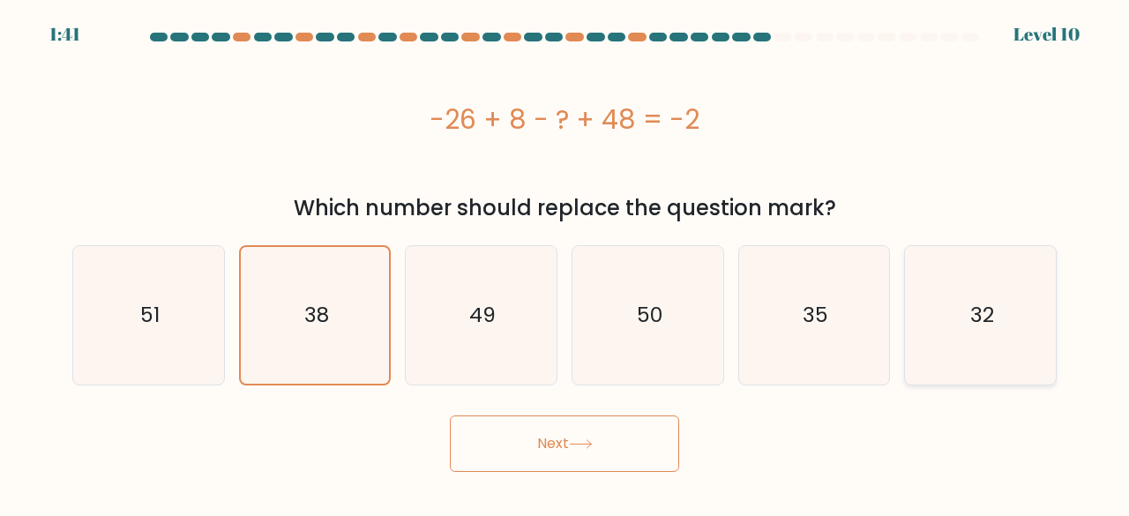
click at [932, 305] on icon "32" at bounding box center [980, 315] width 138 height 138
click at [565, 263] on input "f. 32" at bounding box center [564, 260] width 1 height 4
radio input "true"
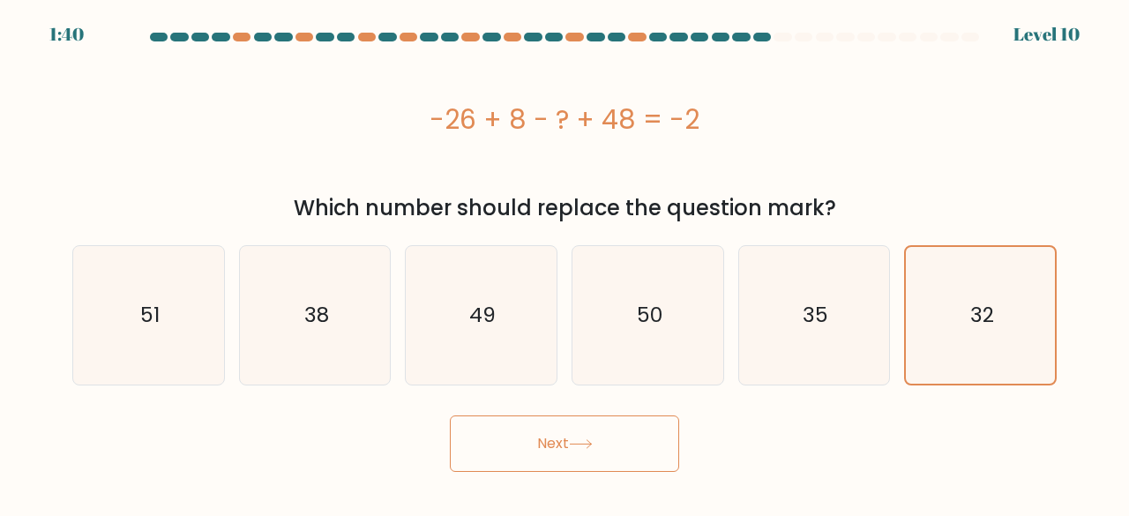
click at [619, 458] on button "Next" at bounding box center [564, 443] width 229 height 56
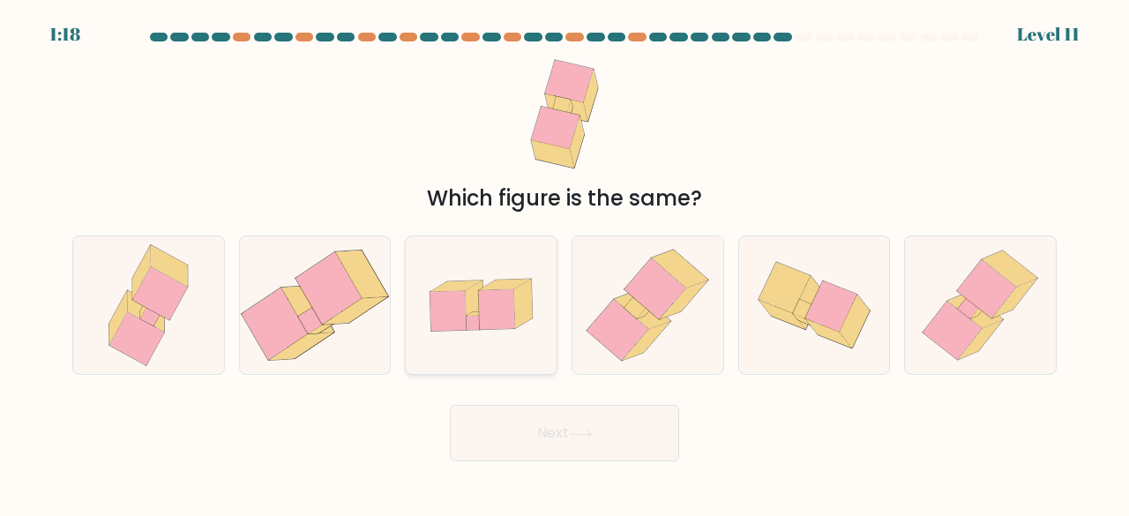
click at [508, 318] on icon at bounding box center [497, 309] width 36 height 40
click at [564, 263] on input "c." at bounding box center [564, 260] width 1 height 4
radio input "true"
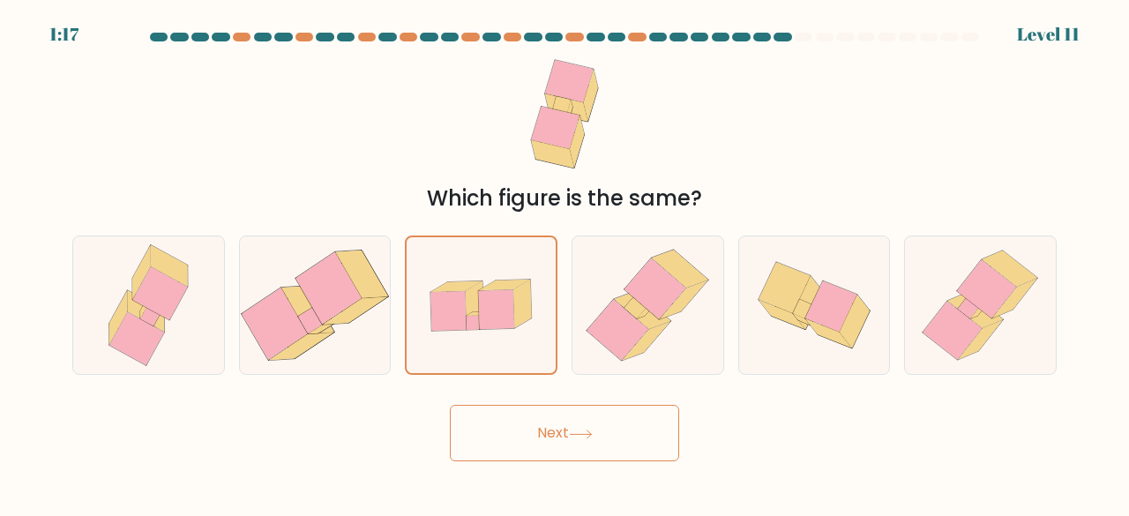
click at [552, 427] on button "Next" at bounding box center [564, 433] width 229 height 56
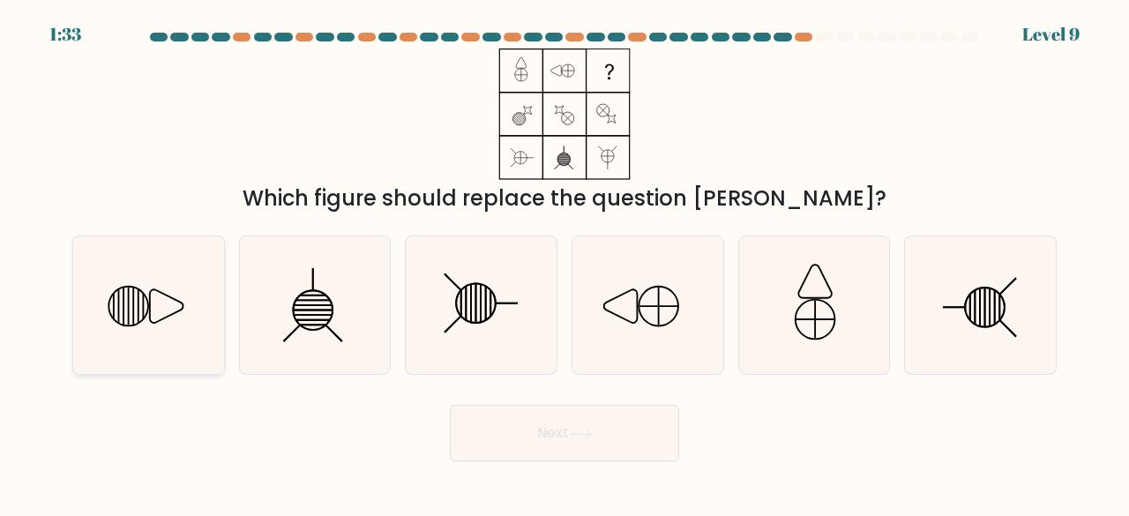
click at [176, 295] on icon at bounding box center [148, 305] width 138 height 138
click at [564, 263] on input "a." at bounding box center [564, 260] width 1 height 4
radio input "true"
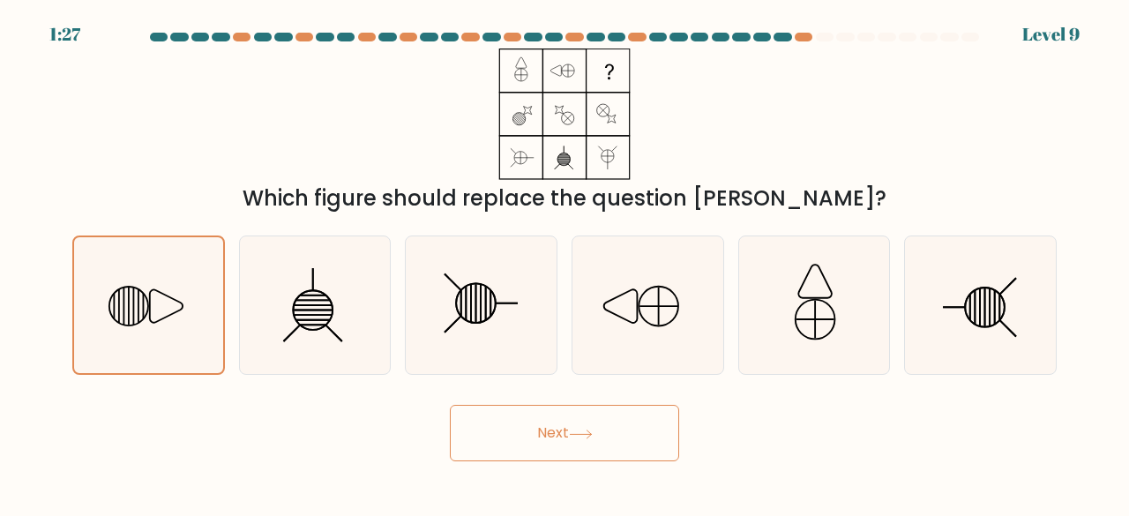
click at [575, 433] on icon at bounding box center [580, 434] width 21 height 8
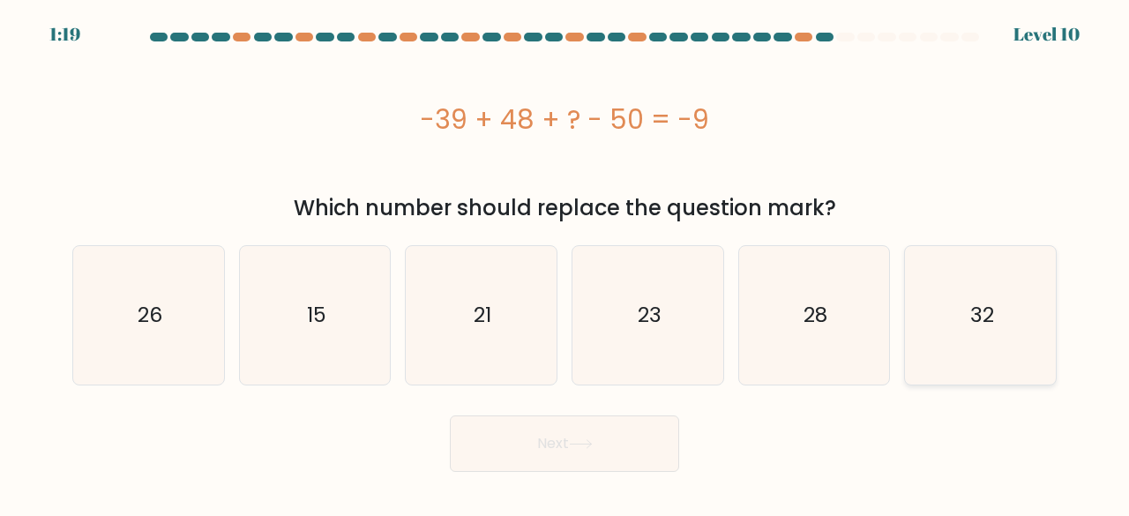
click at [921, 341] on icon "32" at bounding box center [980, 315] width 138 height 138
click at [565, 263] on input "f. 32" at bounding box center [564, 260] width 1 height 4
radio input "true"
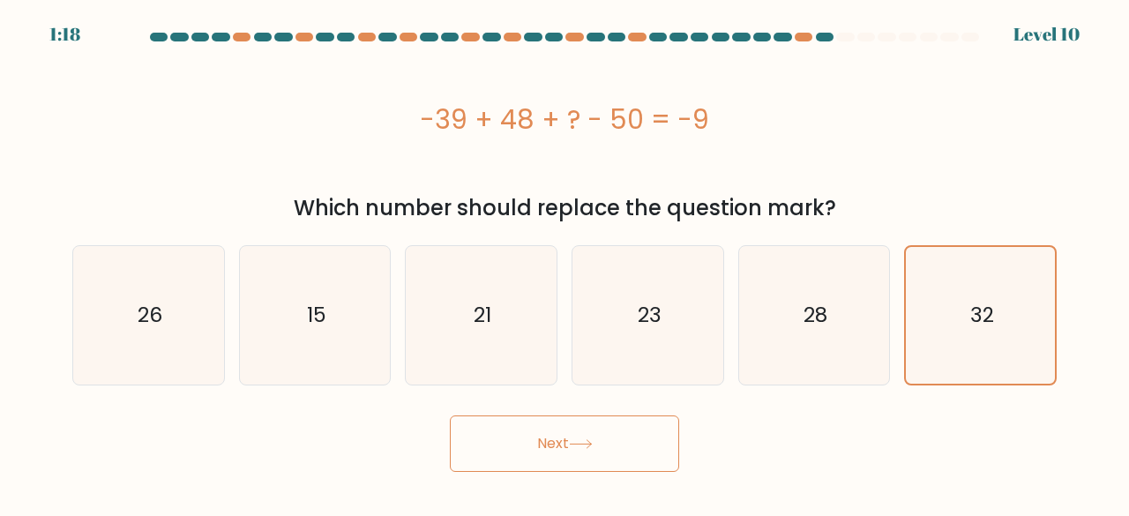
click at [587, 452] on button "Next" at bounding box center [564, 443] width 229 height 56
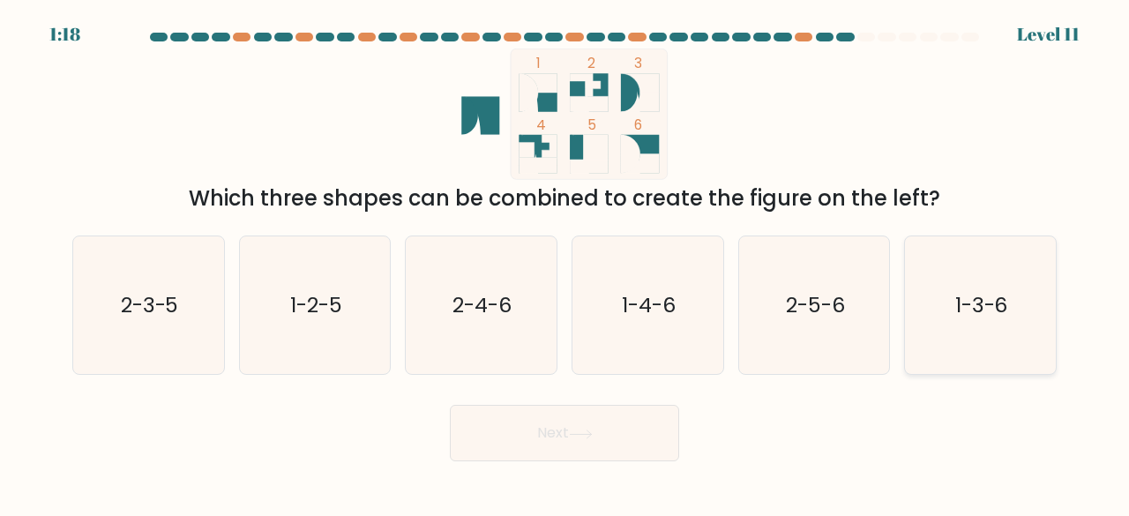
click at [992, 278] on icon "1-3-6" at bounding box center [980, 305] width 138 height 138
click at [565, 263] on input "f. 1-3-6" at bounding box center [564, 260] width 1 height 4
radio input "true"
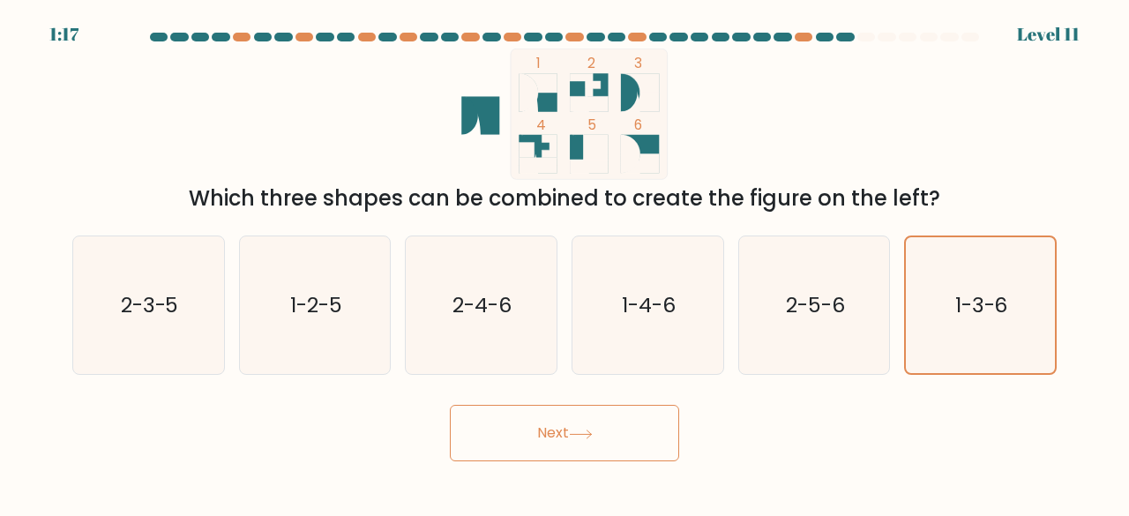
click at [647, 425] on button "Next" at bounding box center [564, 433] width 229 height 56
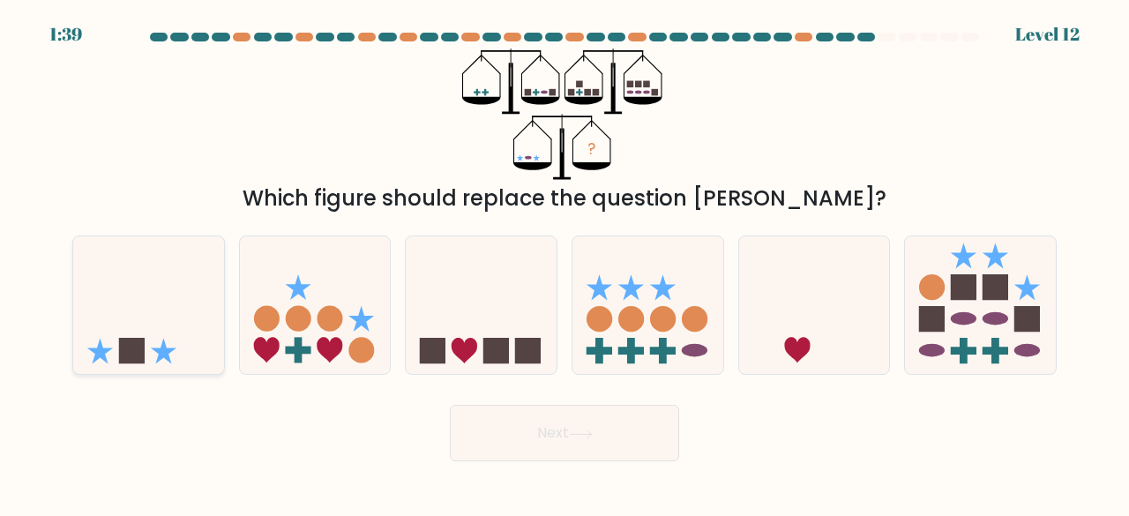
click at [171, 291] on icon at bounding box center [148, 305] width 151 height 124
click at [564, 263] on input "a." at bounding box center [564, 260] width 1 height 4
radio input "true"
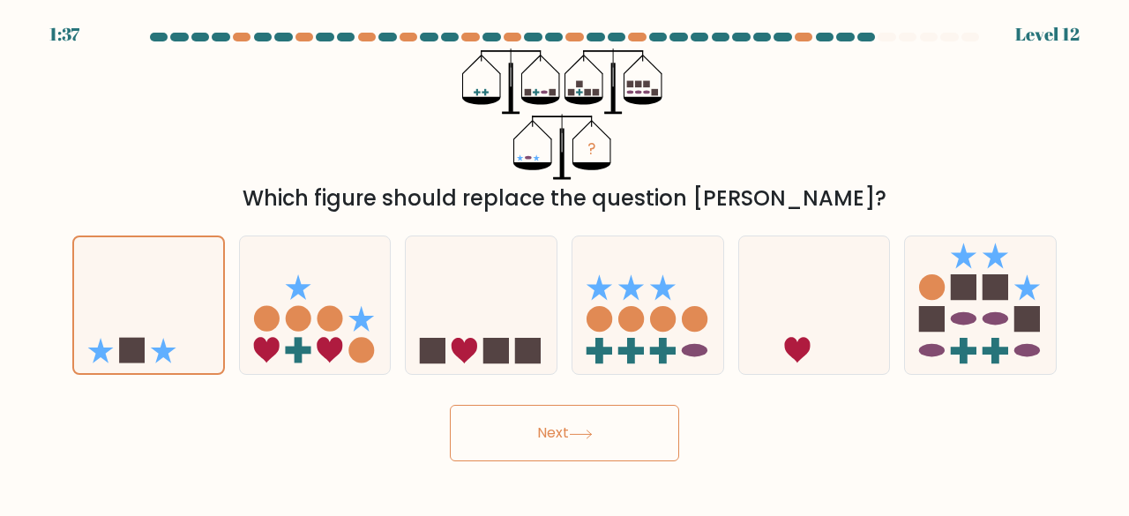
click at [510, 444] on button "Next" at bounding box center [564, 433] width 229 height 56
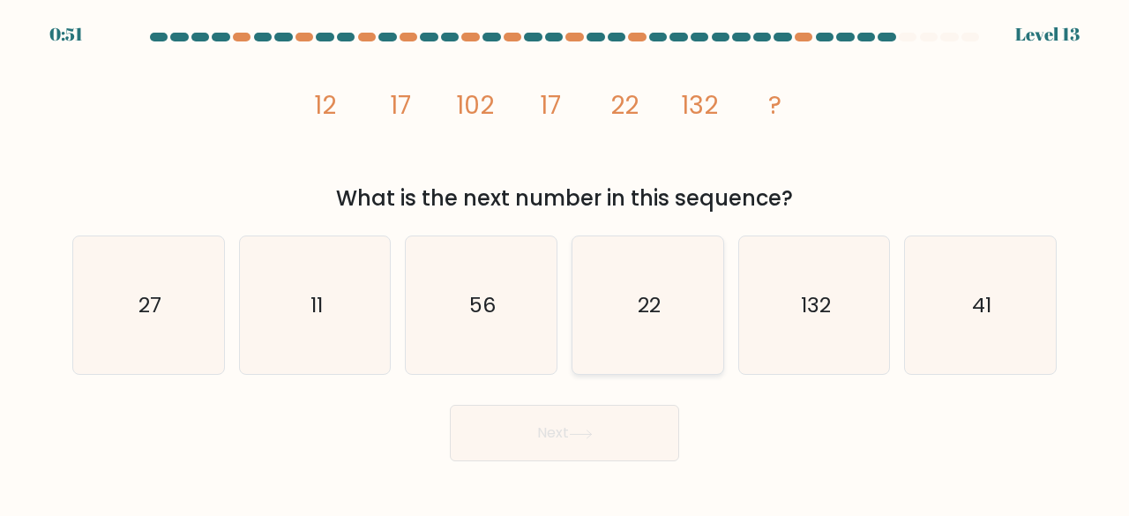
click at [717, 336] on div "22" at bounding box center [648, 305] width 153 height 140
click at [565, 263] on input "d. 22" at bounding box center [564, 260] width 1 height 4
radio input "true"
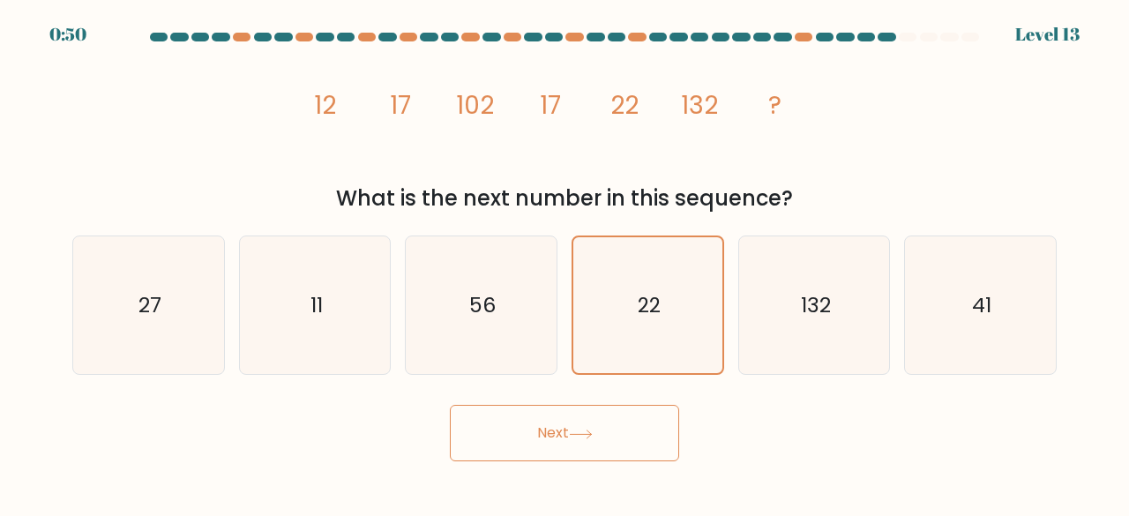
click at [589, 424] on button "Next" at bounding box center [564, 433] width 229 height 56
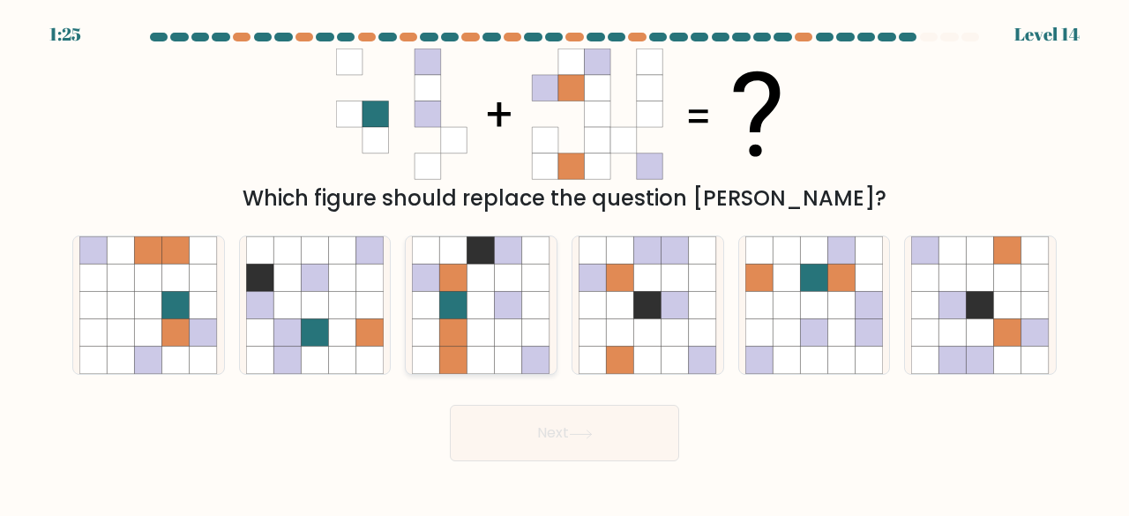
click at [459, 336] on icon at bounding box center [453, 332] width 27 height 27
click at [564, 263] on input "c." at bounding box center [564, 260] width 1 height 4
radio input "true"
click at [526, 440] on button "Next" at bounding box center [564, 433] width 229 height 56
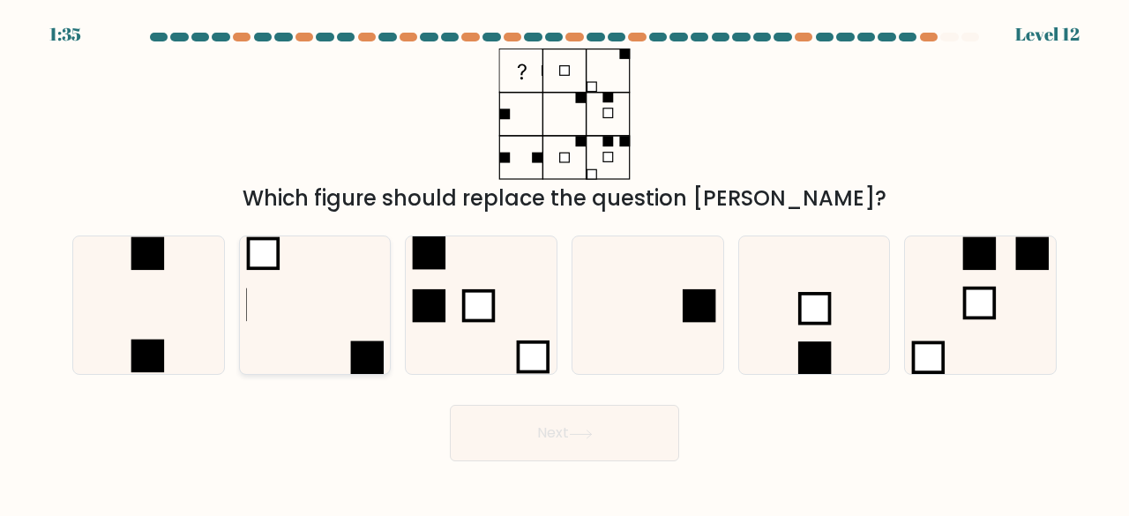
click at [263, 325] on icon at bounding box center [315, 305] width 138 height 138
click at [564, 263] on input "b." at bounding box center [564, 260] width 1 height 4
radio input "true"
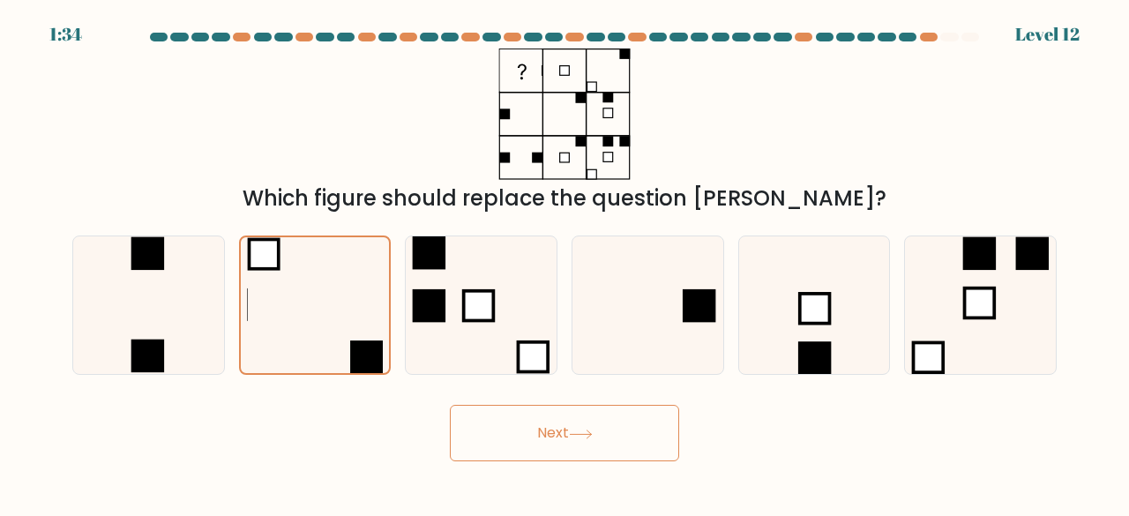
click at [552, 430] on button "Next" at bounding box center [564, 433] width 229 height 56
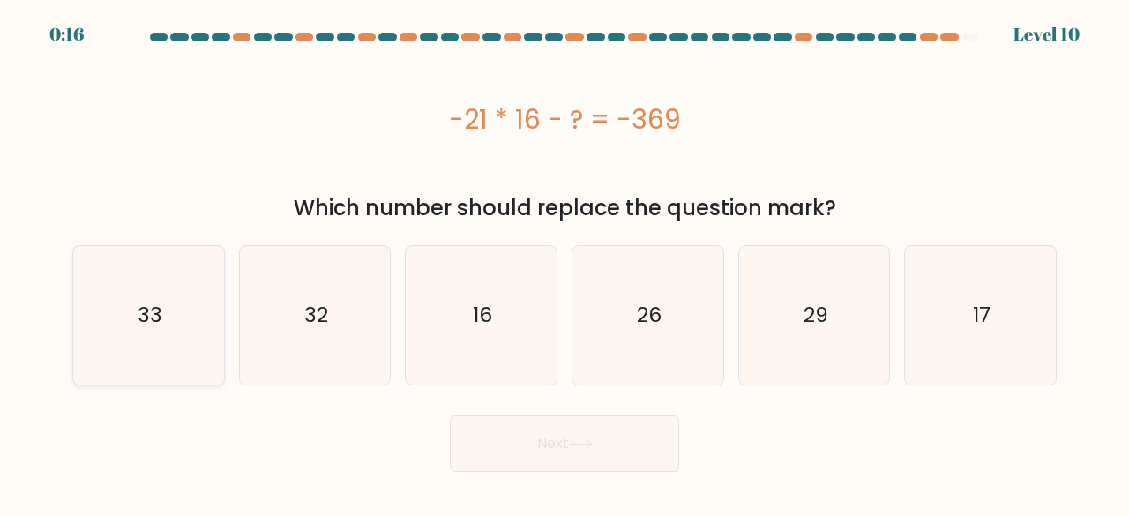
click at [104, 318] on icon "33" at bounding box center [148, 315] width 138 height 138
click at [564, 263] on input "a. 33" at bounding box center [564, 260] width 1 height 4
radio input "true"
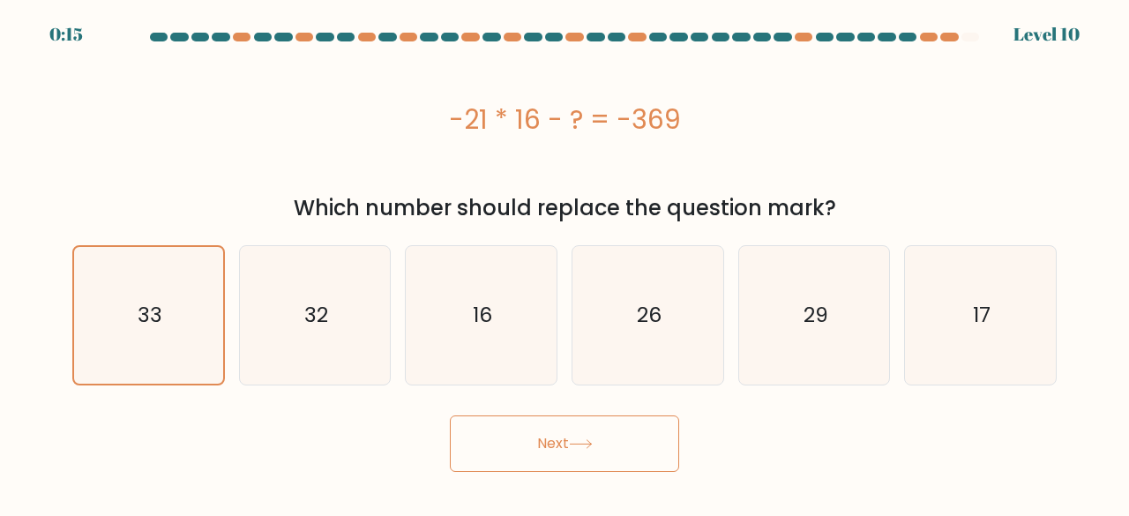
click at [593, 440] on icon at bounding box center [581, 444] width 24 height 10
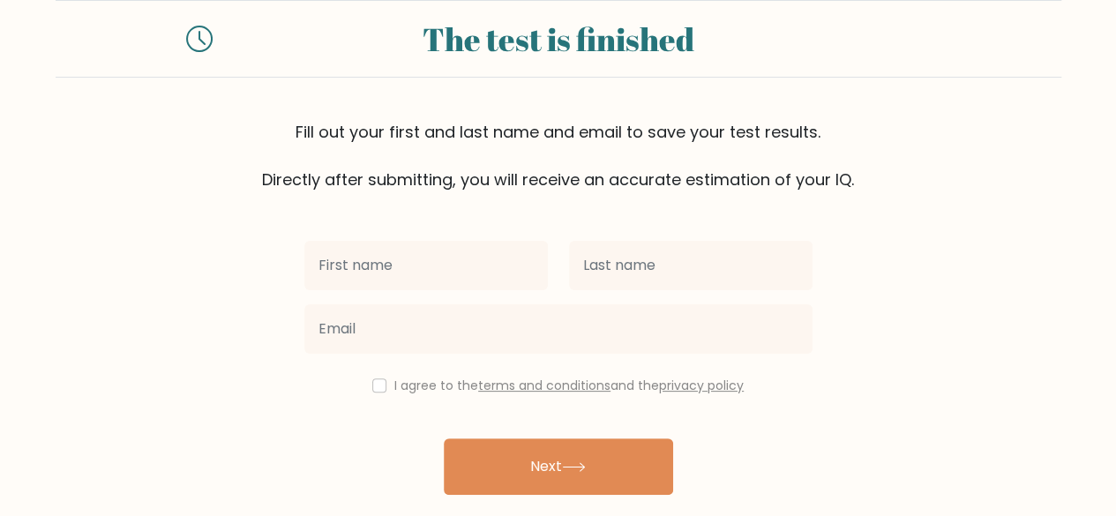
scroll to position [101, 0]
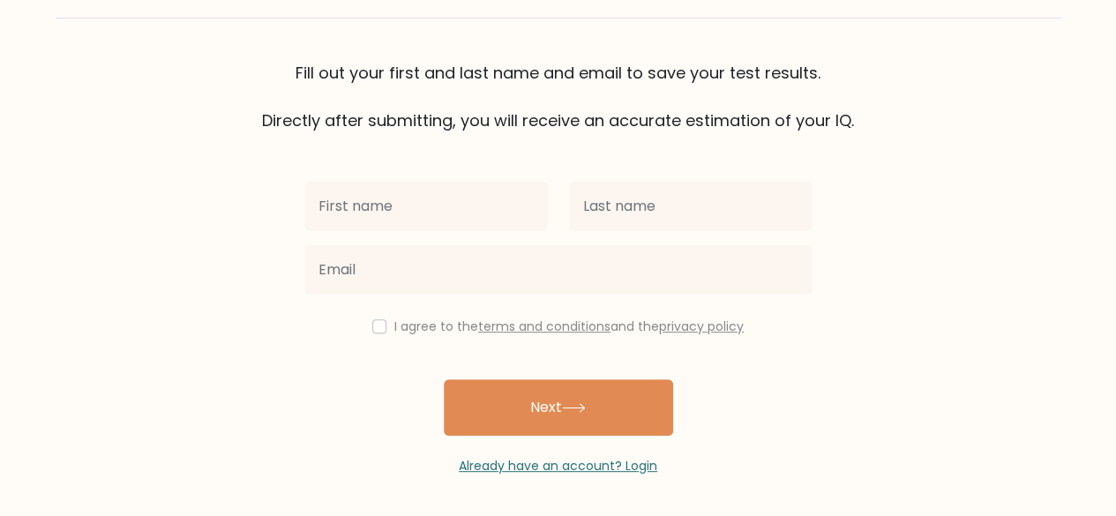
click at [437, 221] on input "text" at bounding box center [425, 206] width 243 height 49
type input "Hasin"
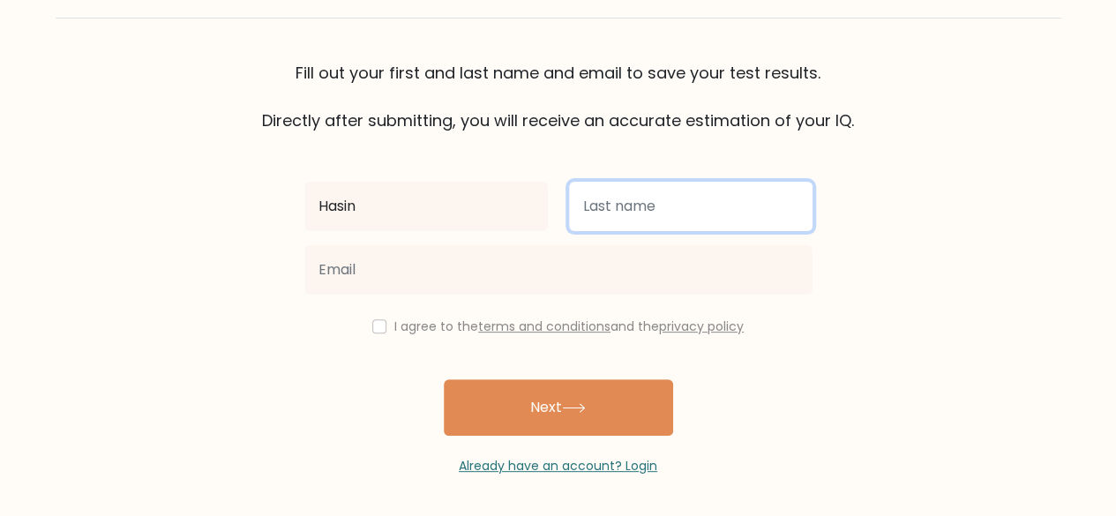
click at [721, 208] on input "text" at bounding box center [690, 206] width 243 height 49
type input "[PERSON_NAME]"
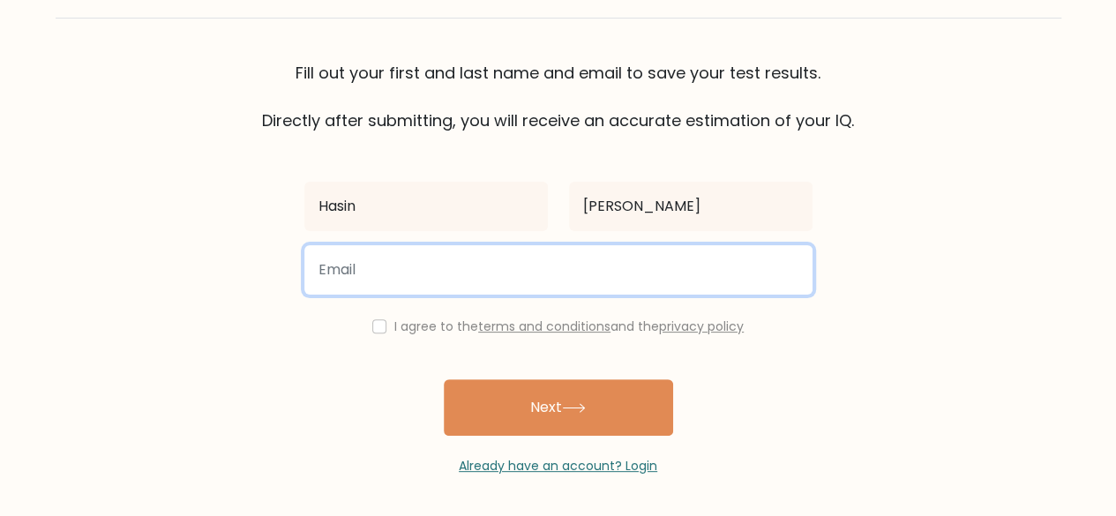
click at [479, 267] on input "email" at bounding box center [558, 269] width 508 height 49
type input "hasinrjoy@gmail.com"
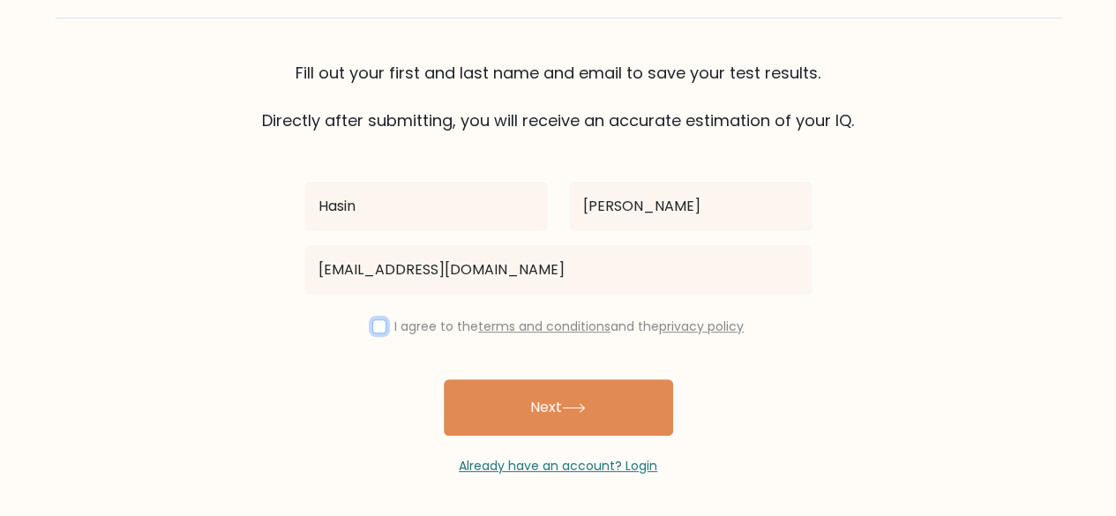
click at [376, 325] on input "checkbox" at bounding box center [379, 326] width 14 height 14
checkbox input "true"
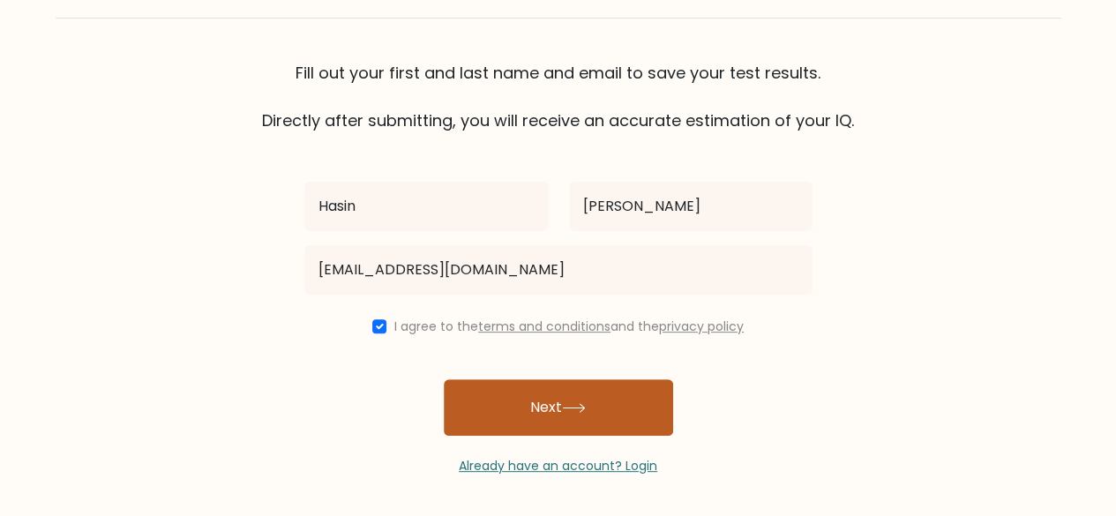
click at [567, 421] on button "Next" at bounding box center [558, 407] width 229 height 56
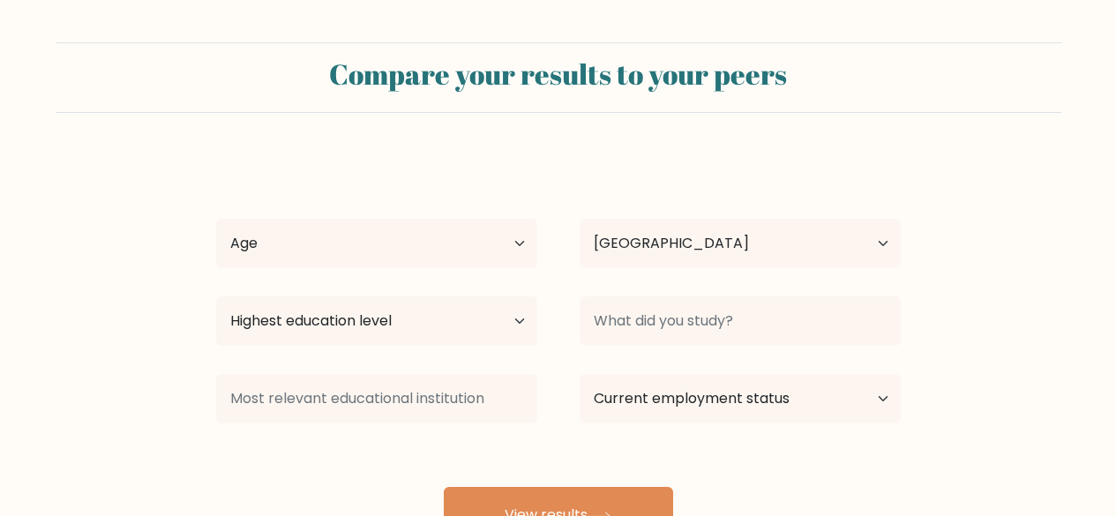
select select "BD"
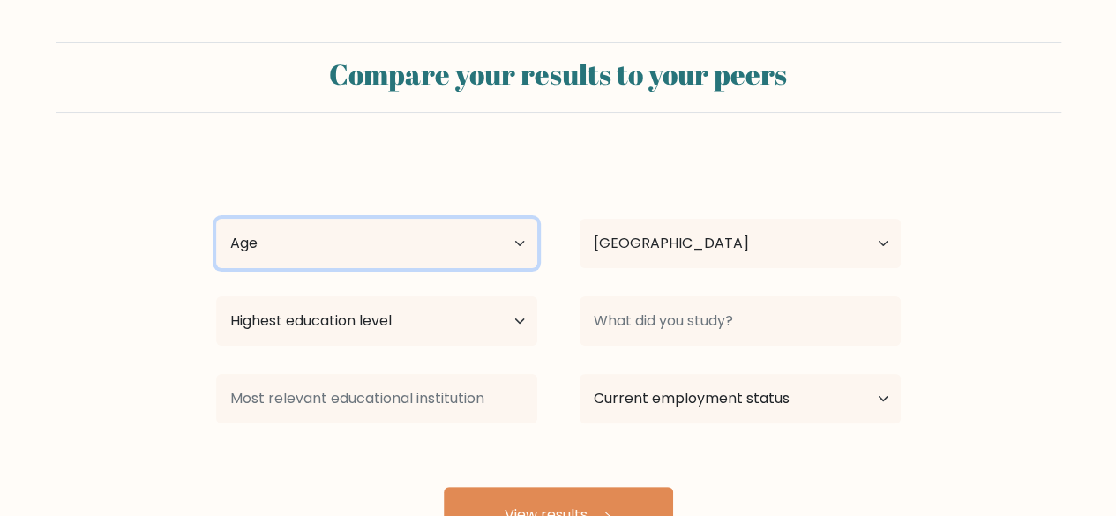
click at [383, 236] on select "Age Under [DEMOGRAPHIC_DATA] [DEMOGRAPHIC_DATA] [DEMOGRAPHIC_DATA] [DEMOGRAPHIC…" at bounding box center [376, 243] width 321 height 49
select select "18_24"
click at [216, 219] on select "Age Under [DEMOGRAPHIC_DATA] [DEMOGRAPHIC_DATA] [DEMOGRAPHIC_DATA] [DEMOGRAPHIC…" at bounding box center [376, 243] width 321 height 49
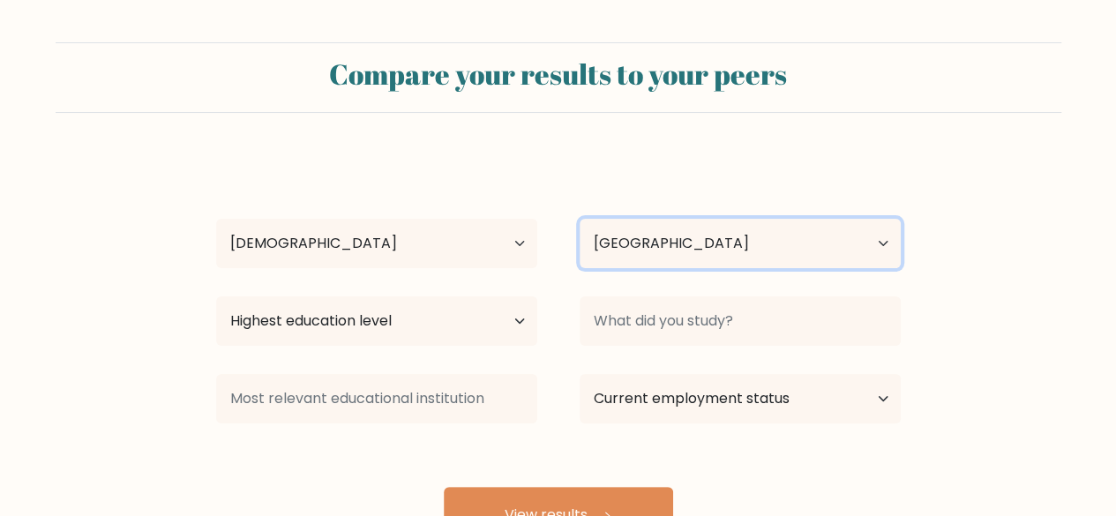
click at [704, 243] on select "Country [GEOGRAPHIC_DATA] [GEOGRAPHIC_DATA] [GEOGRAPHIC_DATA] [US_STATE] [GEOGR…" at bounding box center [739, 243] width 321 height 49
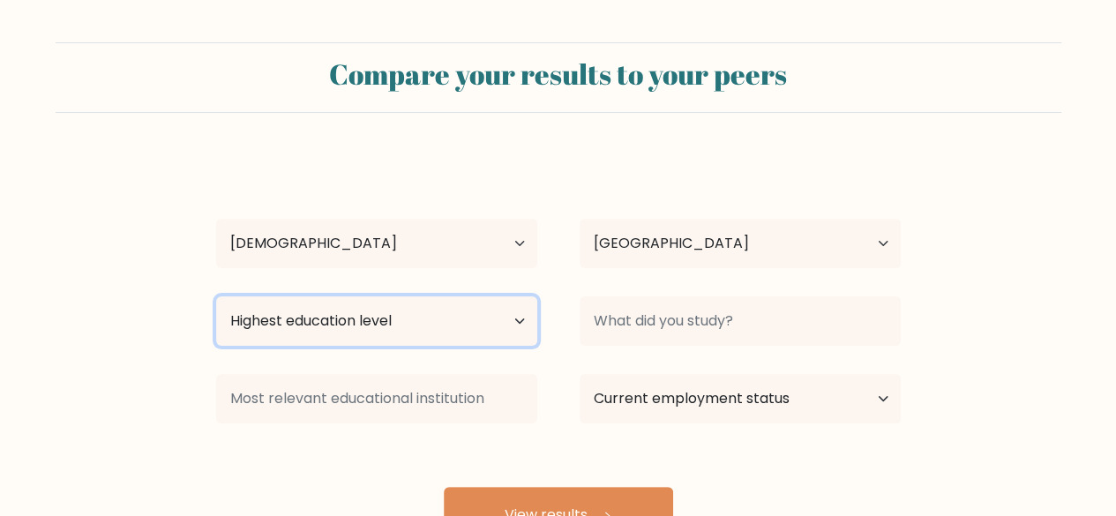
click at [350, 329] on select "Highest education level No schooling Primary Lower Secondary Upper Secondary Oc…" at bounding box center [376, 320] width 321 height 49
select select "occupation_specific"
click at [216, 296] on select "Highest education level No schooling Primary Lower Secondary Upper Secondary Oc…" at bounding box center [376, 320] width 321 height 49
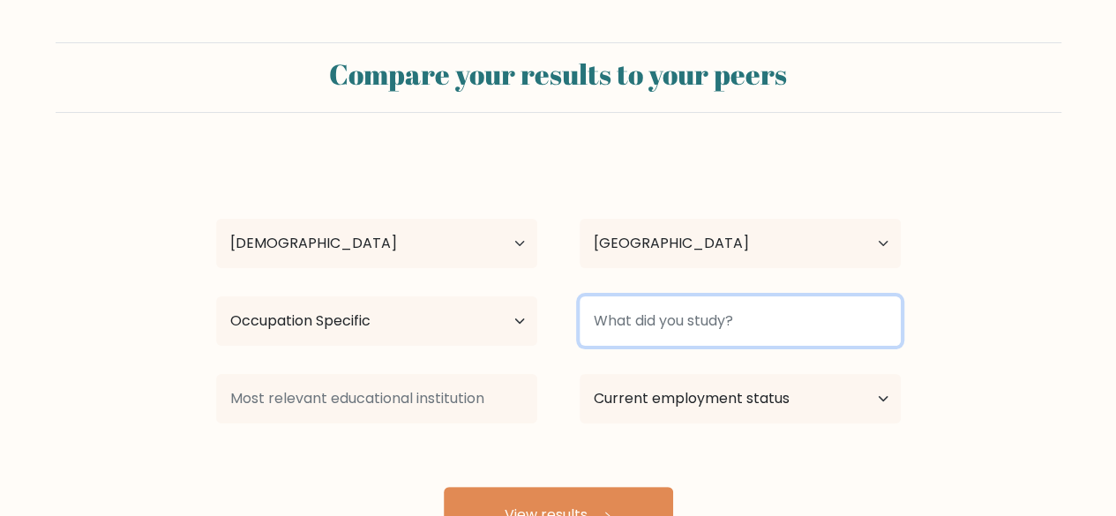
click at [691, 330] on input at bounding box center [739, 320] width 321 height 49
type input "D"
click at [691, 330] on input at bounding box center [739, 320] width 321 height 49
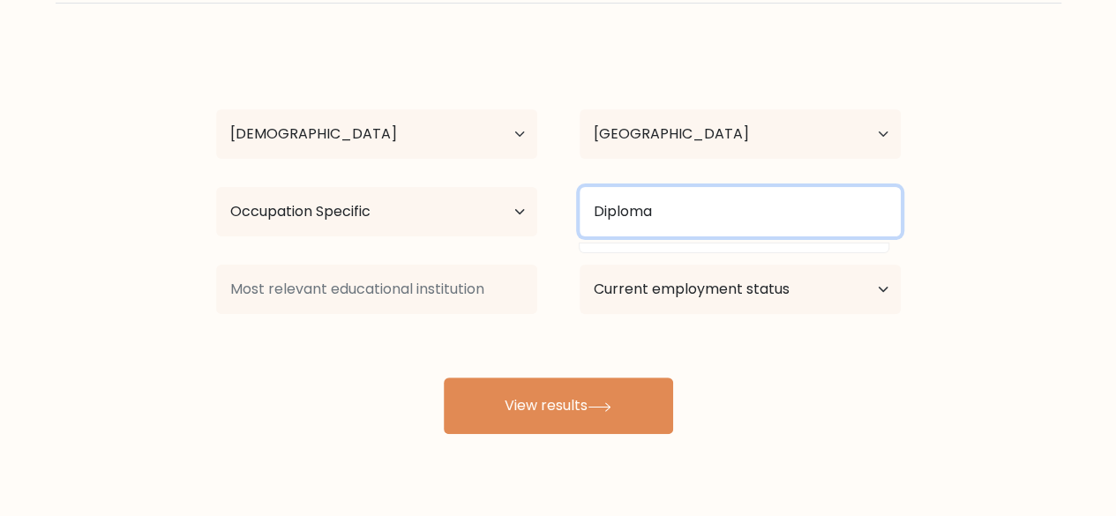
scroll to position [152, 0]
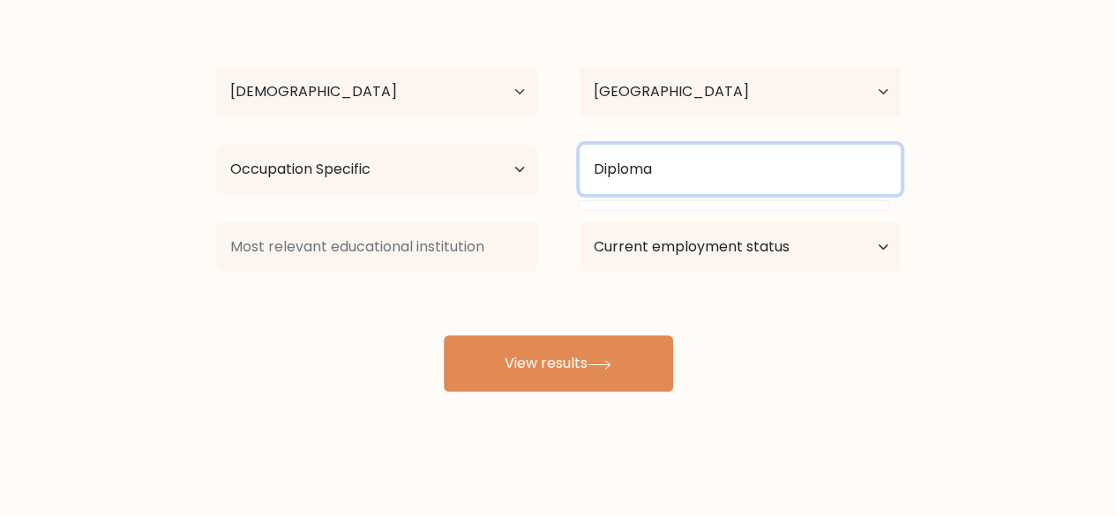
type input "Diploma"
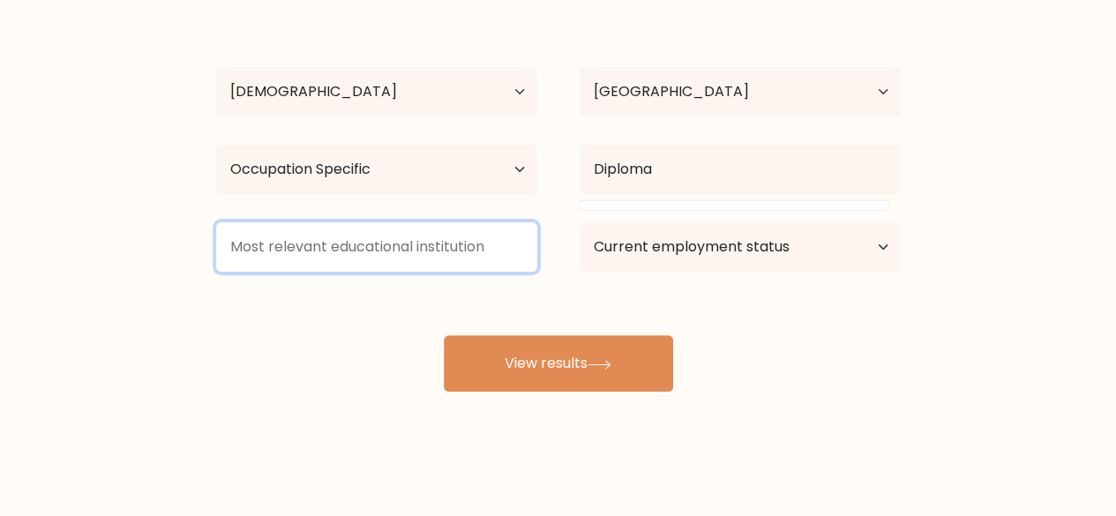
click at [427, 240] on input at bounding box center [376, 246] width 321 height 49
type input "M"
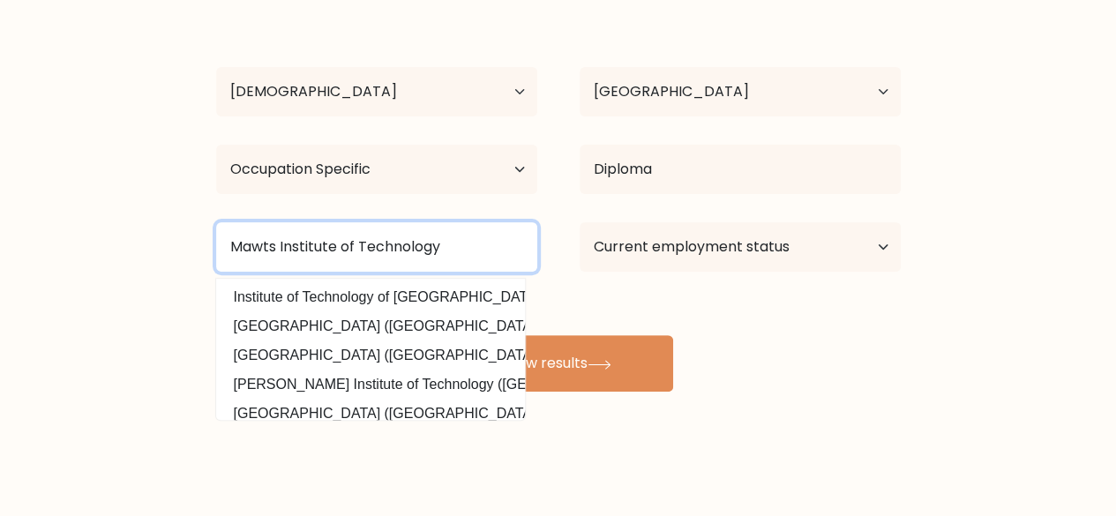
type input "Mawts Institute of Technology"
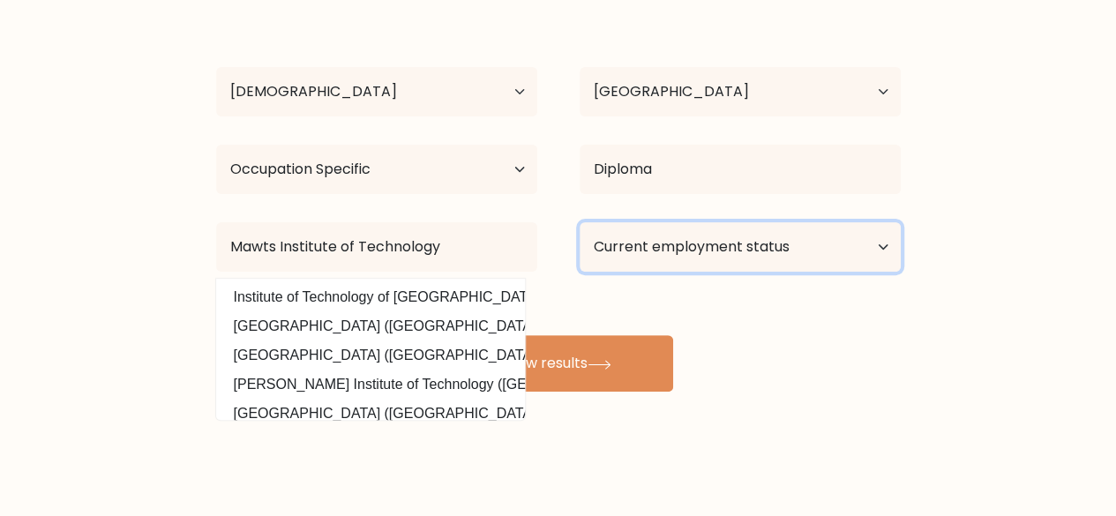
click at [658, 234] on select "Current employment status Employed Student Retired Other / prefer not to answer" at bounding box center [739, 246] width 321 height 49
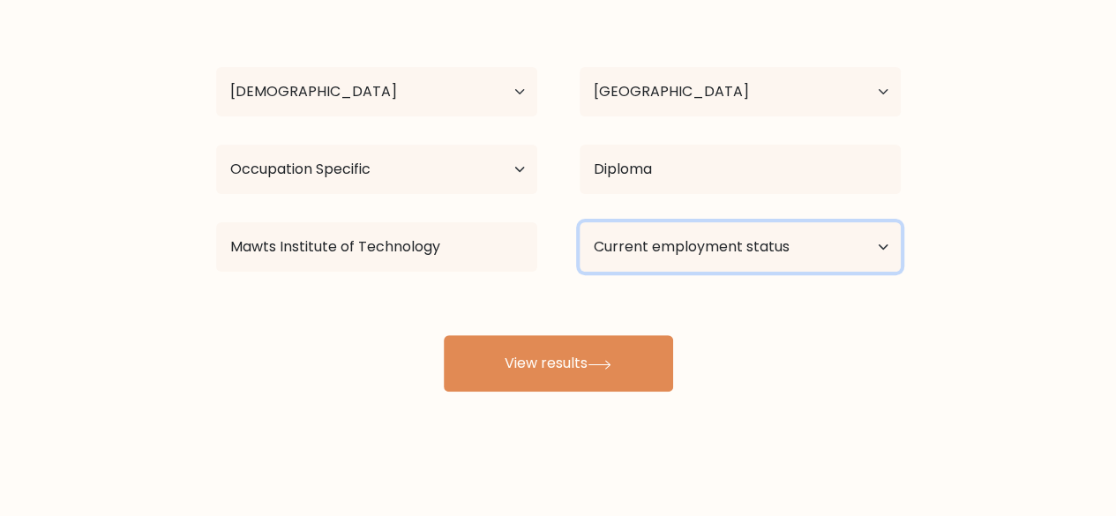
select select "student"
click at [579, 222] on select "Current employment status Employed Student Retired Other / prefer not to answer" at bounding box center [739, 246] width 321 height 49
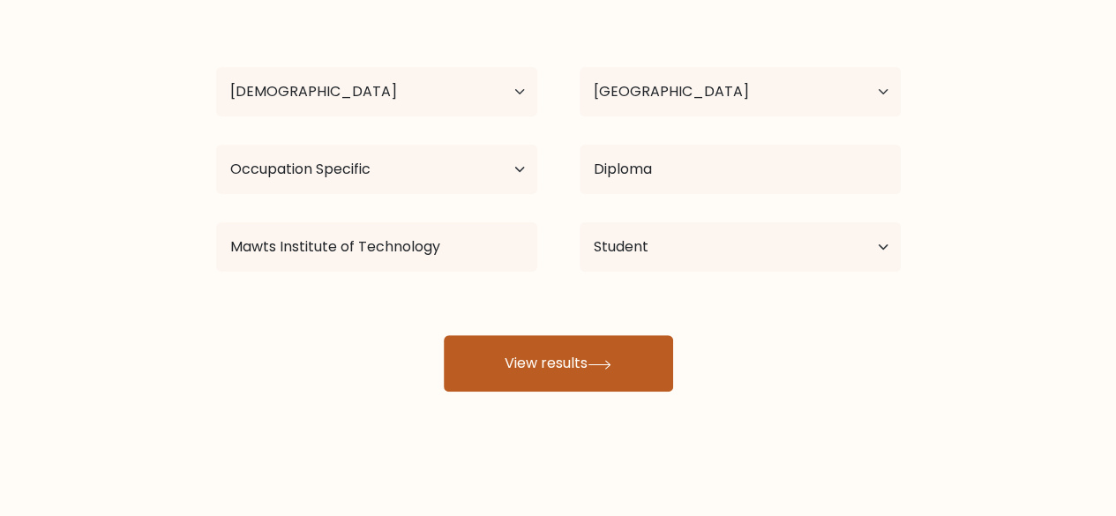
click at [600, 363] on icon at bounding box center [599, 365] width 24 height 10
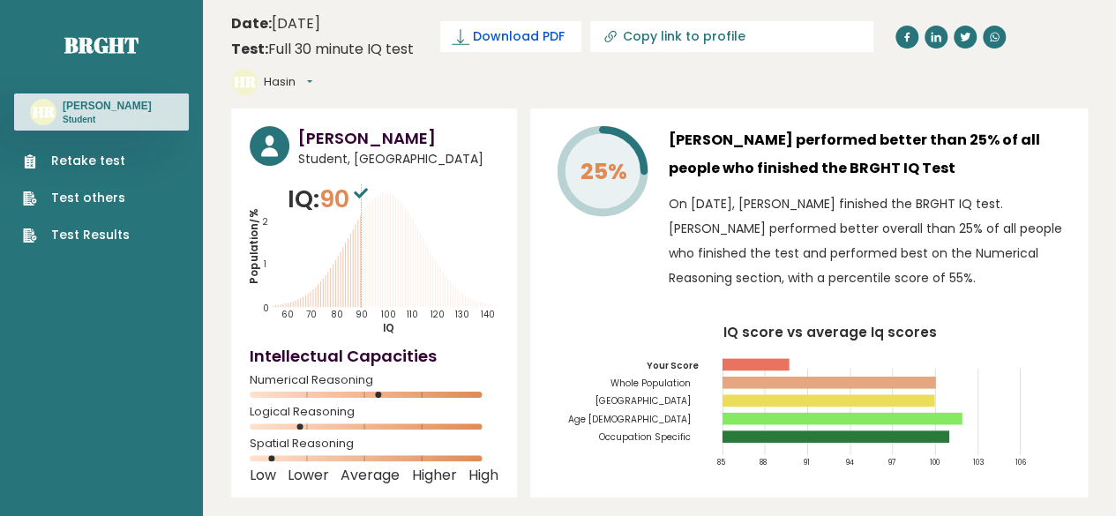
click at [563, 31] on span "Download PDF" at bounding box center [519, 36] width 92 height 19
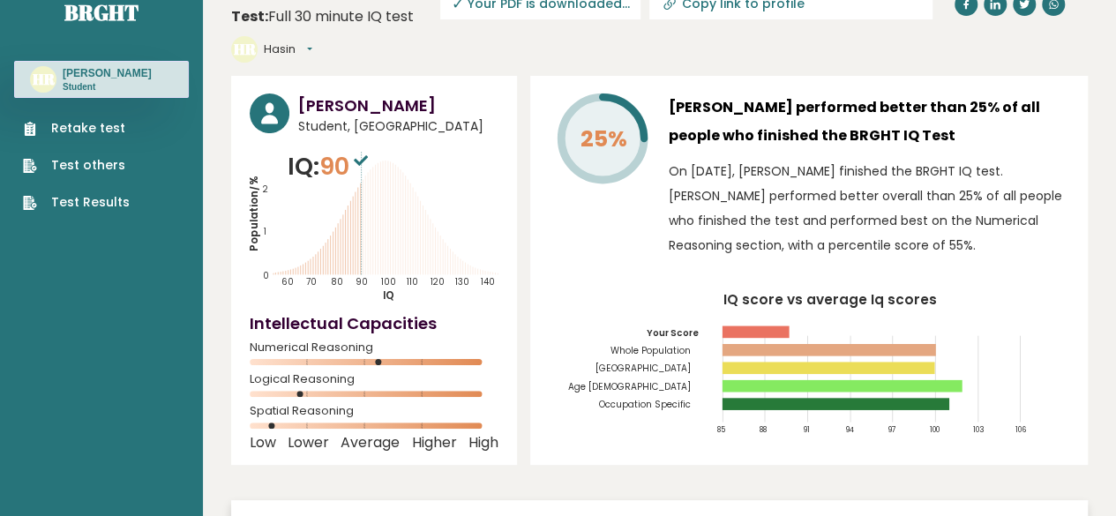
scroll to position [41, 0]
